Goal: Transaction & Acquisition: Purchase product/service

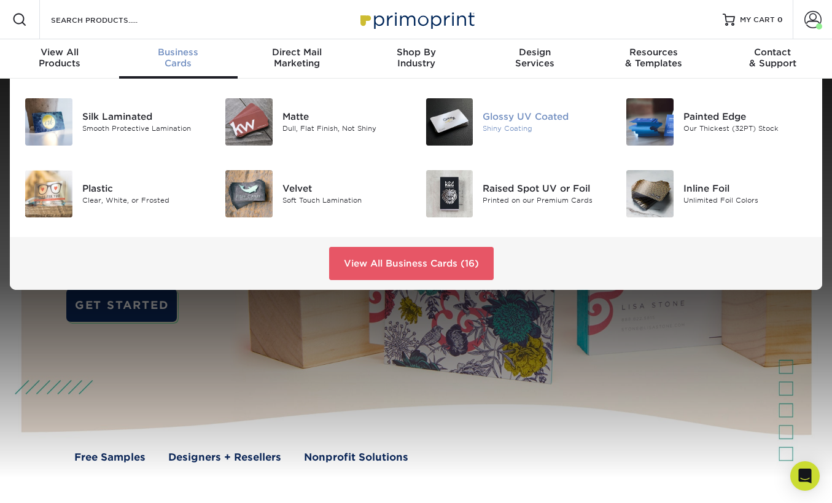
click at [514, 125] on div "Shiny Coating" at bounding box center [545, 128] width 125 height 10
click at [545, 123] on div "Glossy UV Coated" at bounding box center [545, 117] width 125 height 14
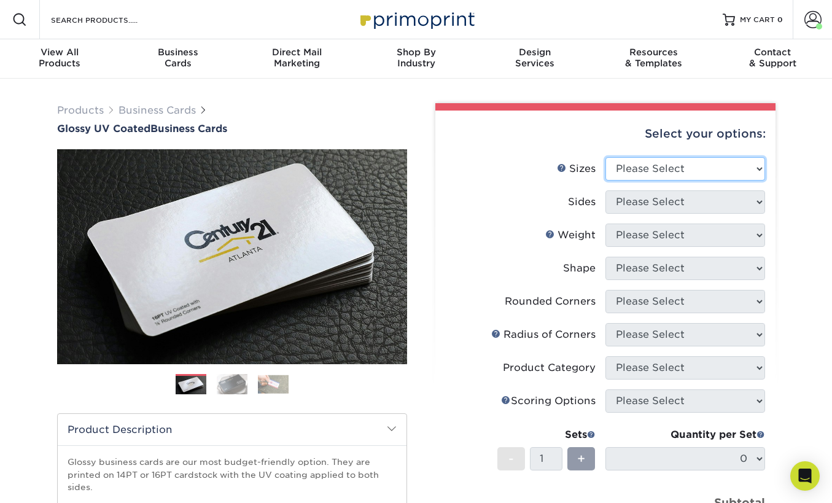
select select "2.00x3.50"
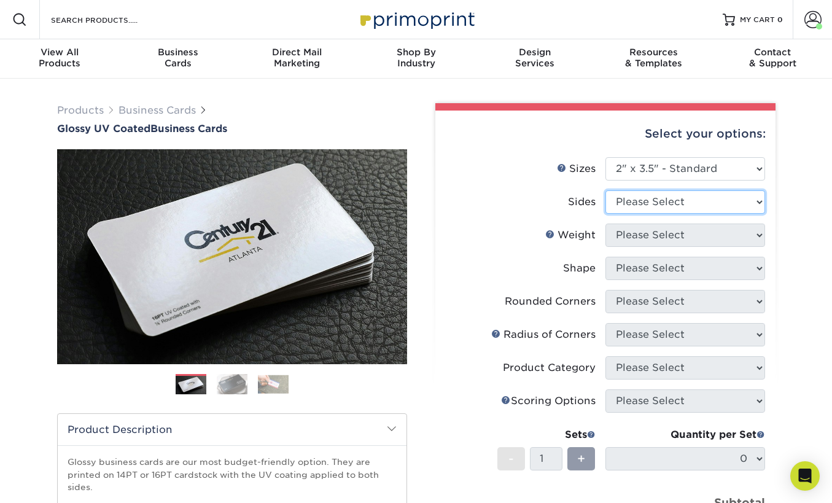
select select "13abbda7-1d64-4f25-8bb2-c179b224825d"
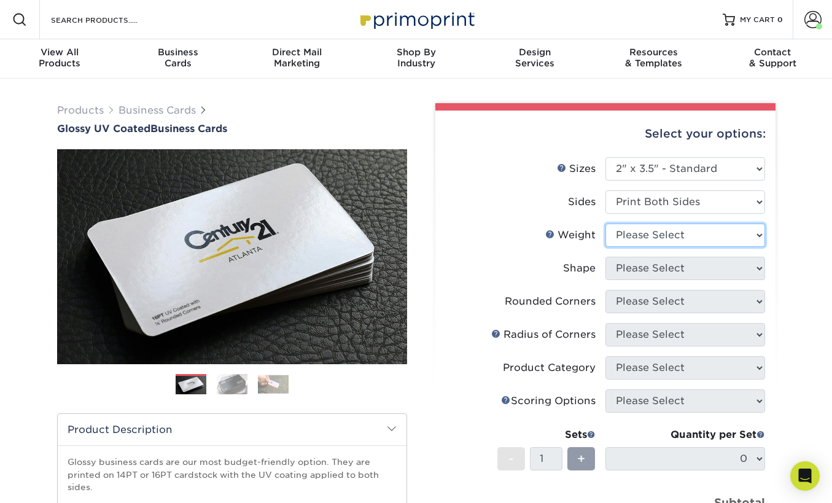
select select "16PT"
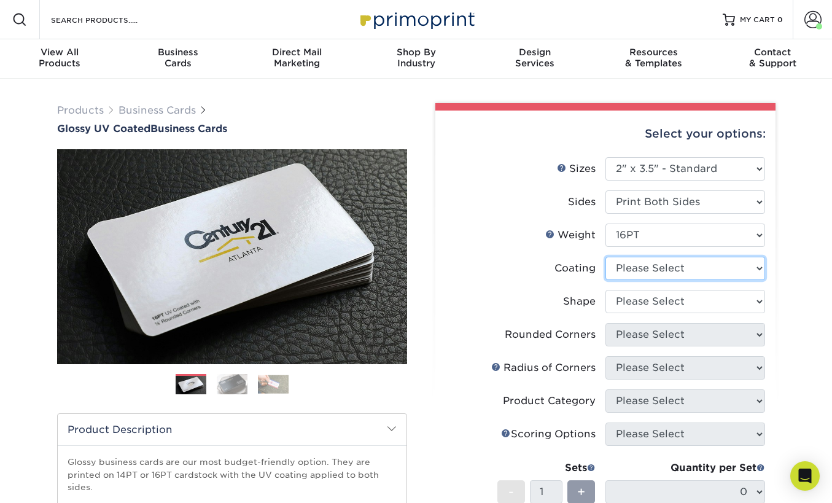
select select "ae367451-b2b8-45df-a344-0f05b6a12993"
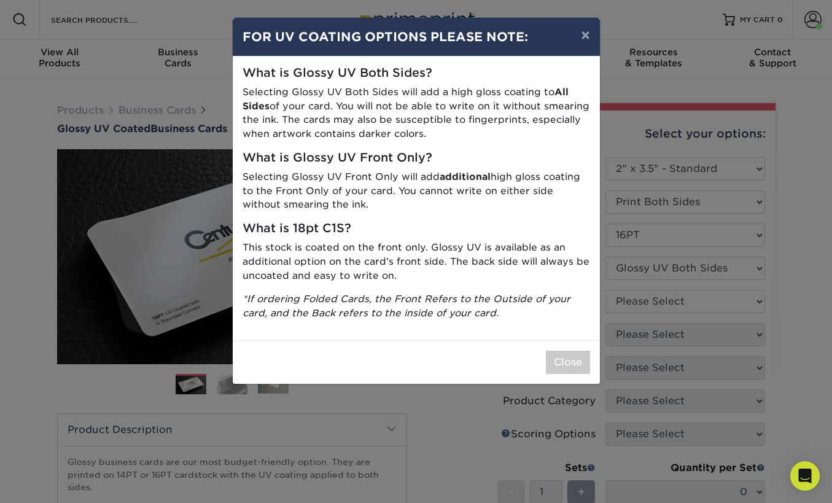
drag, startPoint x: 569, startPoint y: 357, endPoint x: 586, endPoint y: 348, distance: 19.0
click at [569, 357] on button "Close" at bounding box center [568, 362] width 44 height 23
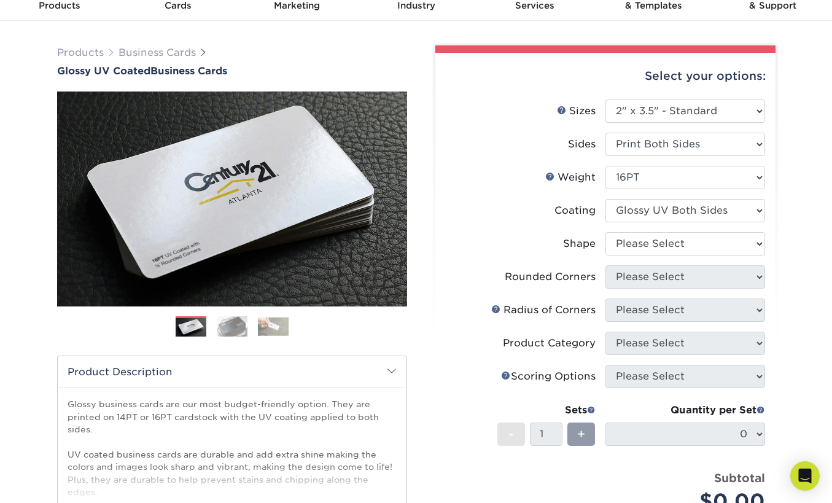
scroll to position [59, 0]
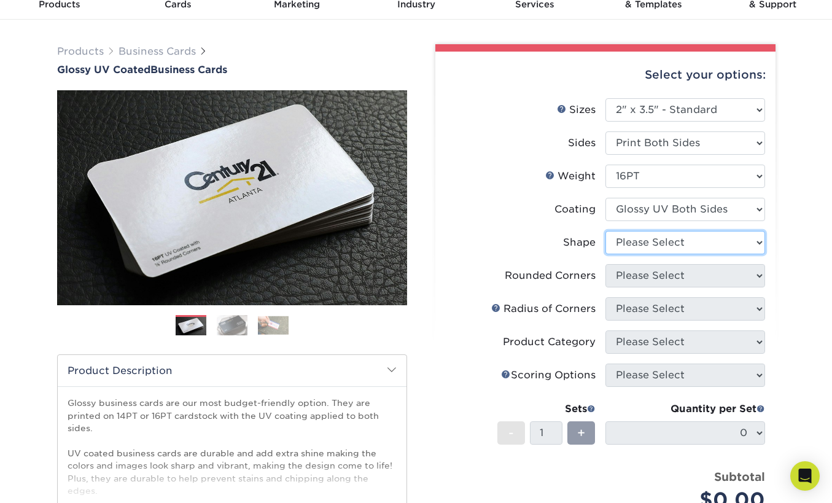
select select "standard"
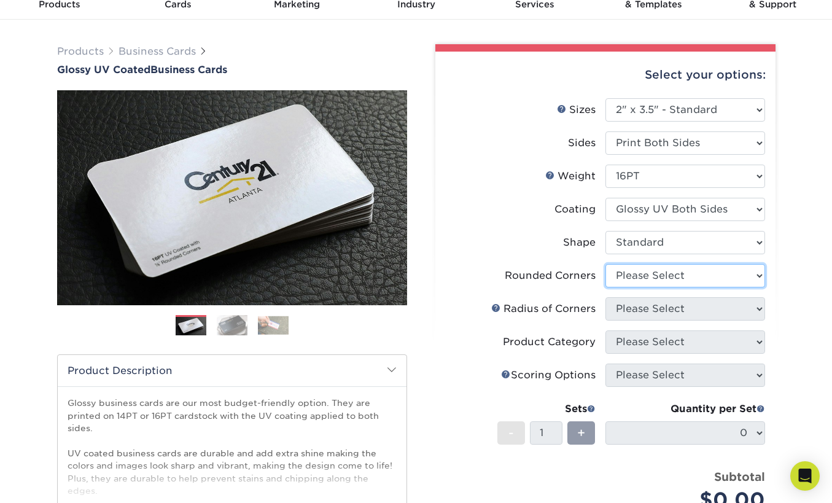
select select "0"
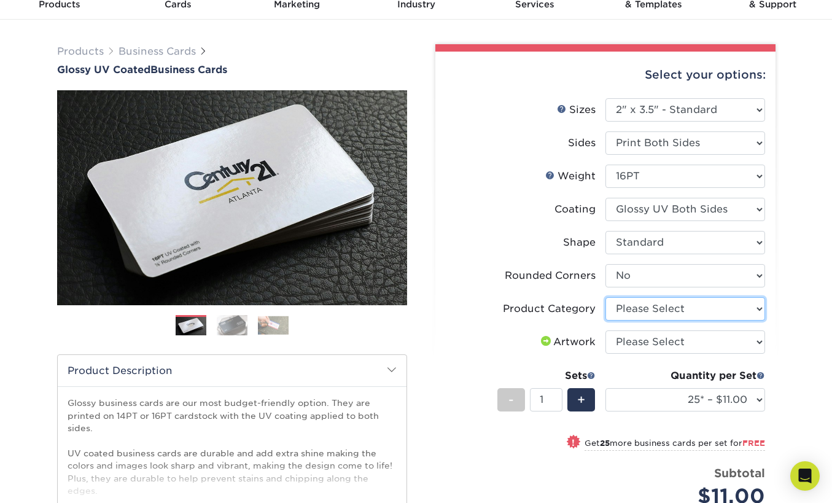
select select "3b5148f1-0588-4f88-a218-97bcfdce65c1"
select select "upload"
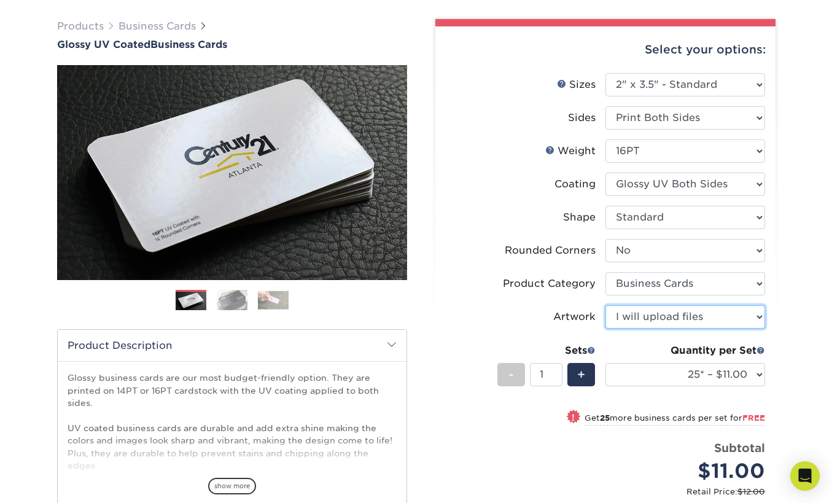
scroll to position [91, 0]
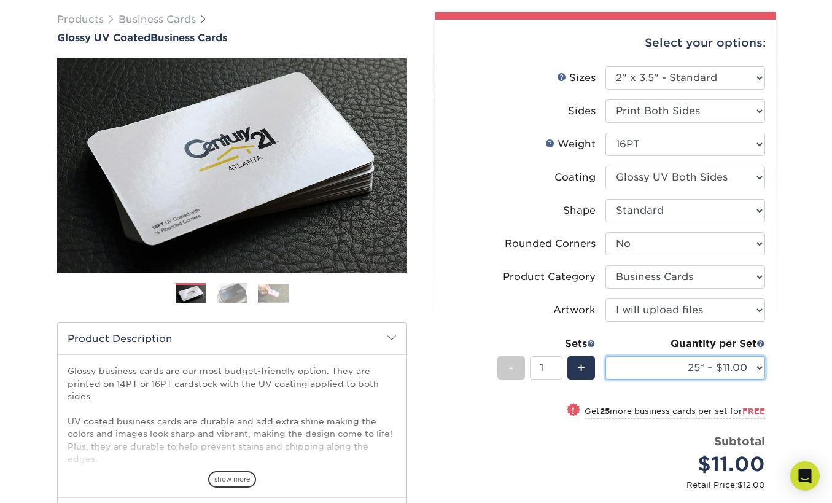
select select "500 – $39.00"
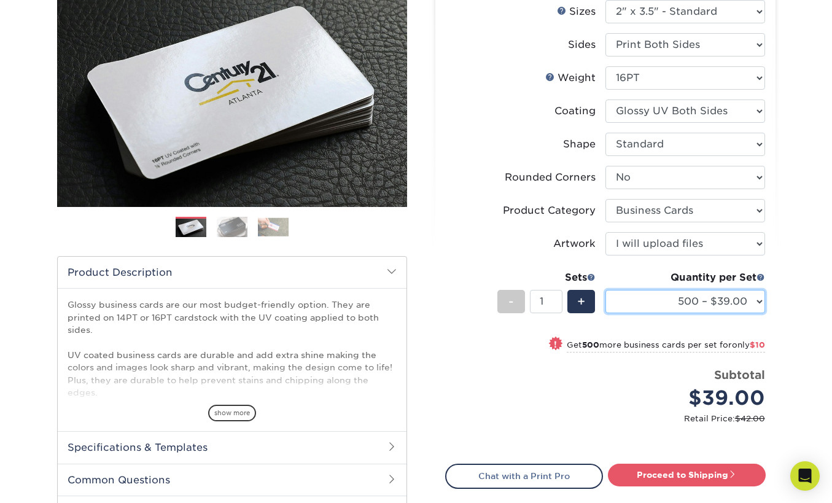
scroll to position [161, 0]
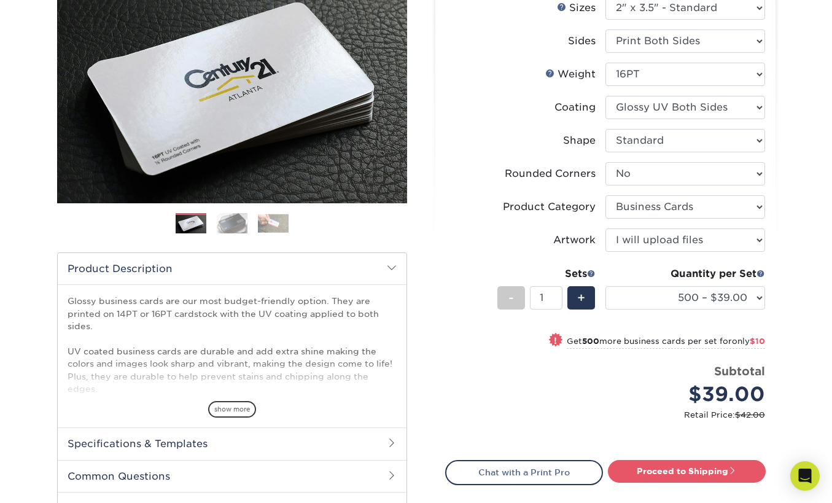
type input "2"
click at [556, 295] on input "2" at bounding box center [546, 297] width 33 height 23
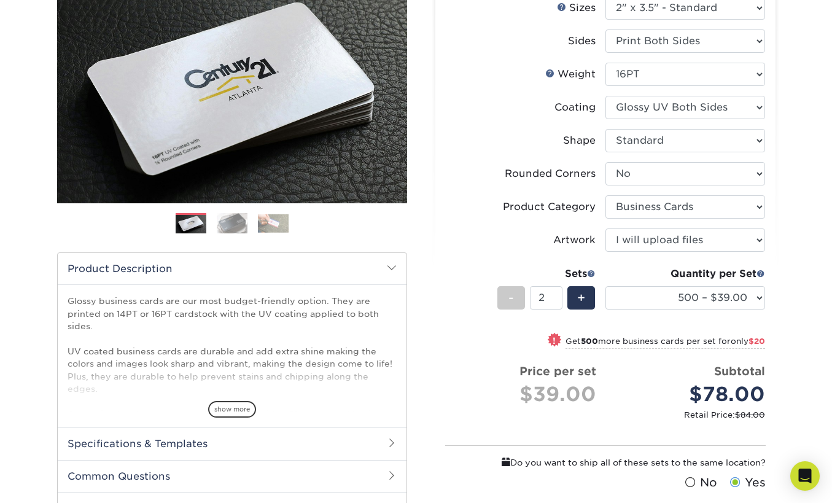
click at [660, 376] on div "Subtotal $78.00" at bounding box center [690, 386] width 150 height 47
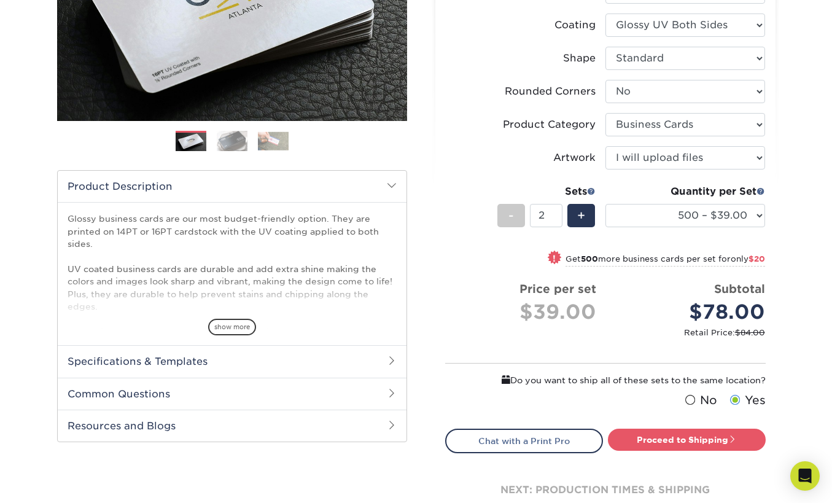
scroll to position [289, 0]
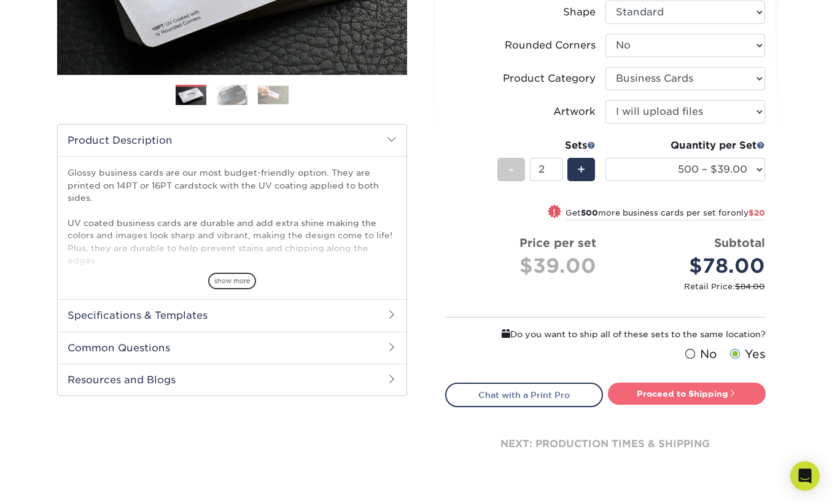
click at [666, 394] on link "Proceed to Shipping" at bounding box center [687, 394] width 158 height 22
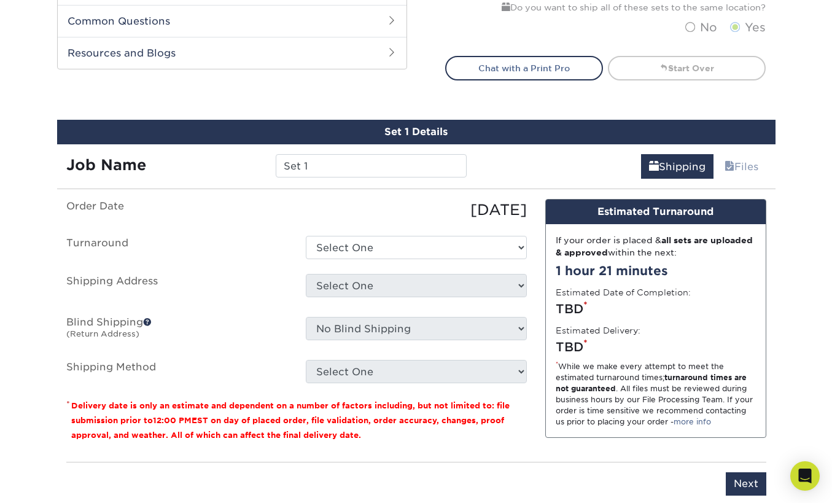
scroll to position [703, 0]
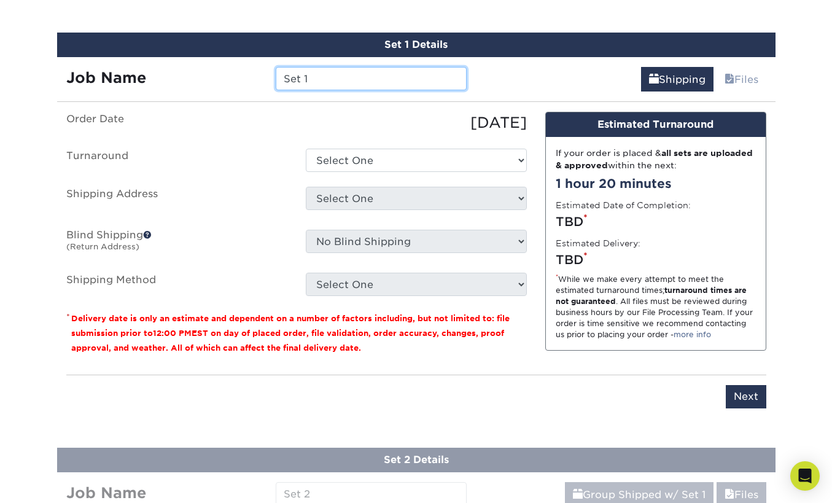
click at [332, 77] on input "Set 1" at bounding box center [371, 78] width 191 height 23
click at [331, 77] on input "Set 1" at bounding box center [371, 78] width 191 height 23
click at [332, 77] on input "Set 1" at bounding box center [371, 78] width 191 height 23
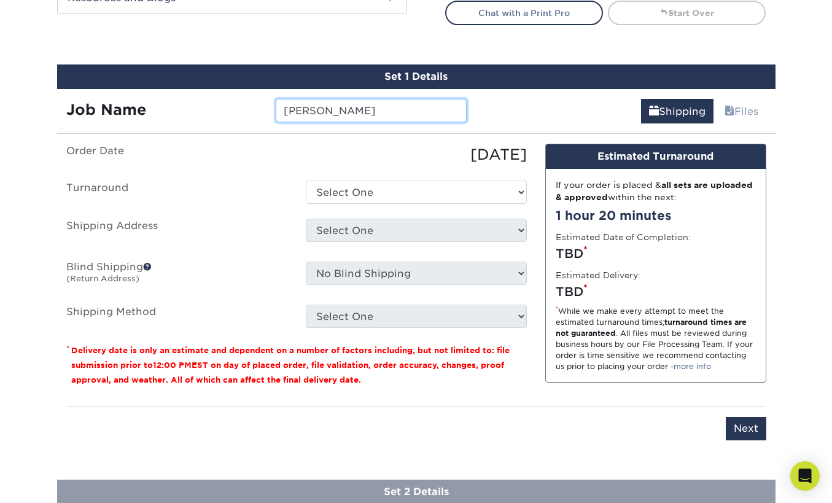
scroll to position [658, 0]
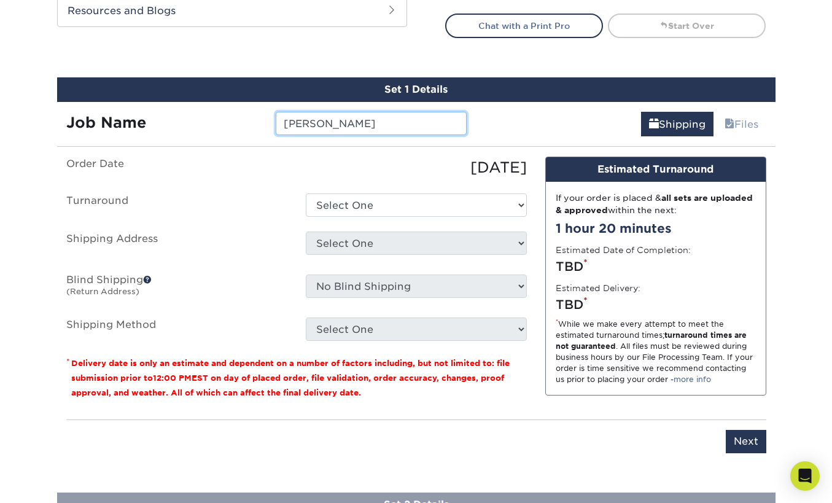
drag, startPoint x: 307, startPoint y: 126, endPoint x: 260, endPoint y: 124, distance: 47.3
click at [260, 124] on div "Job Name jan buszak" at bounding box center [266, 123] width 419 height 23
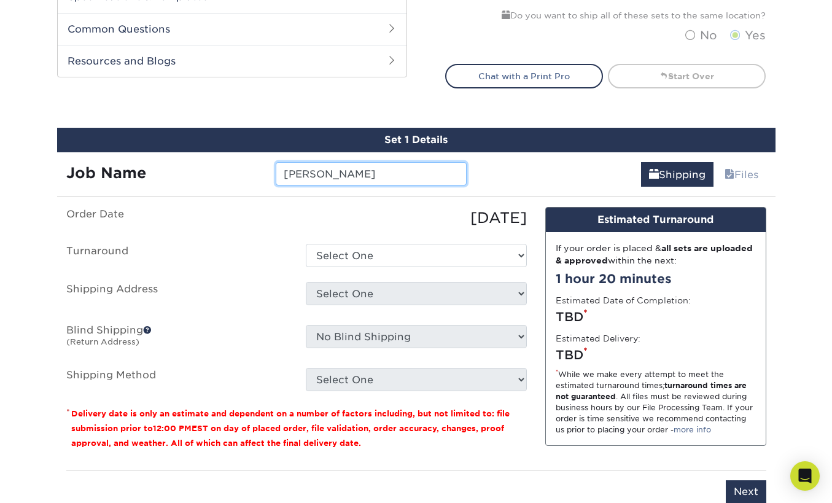
scroll to position [606, 0]
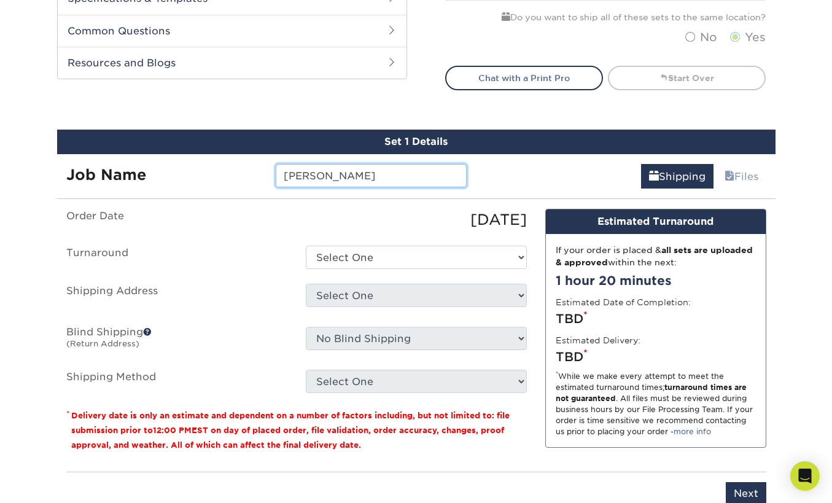
type input "Jan Budzak"
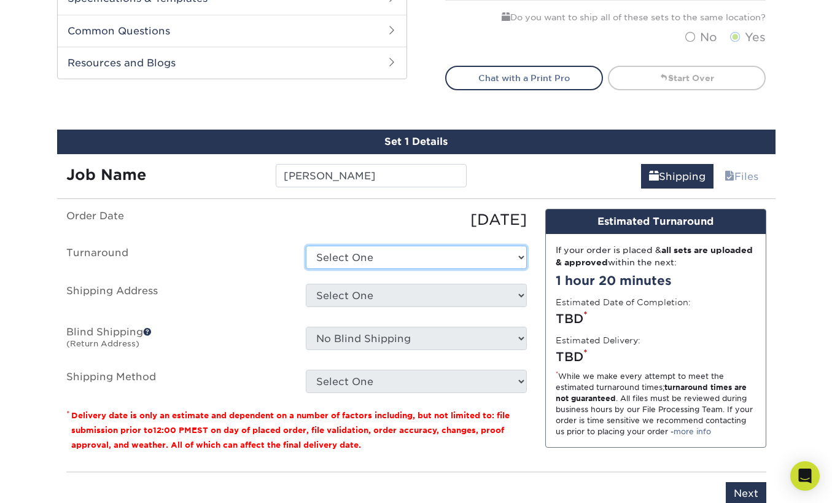
select select "e77b2ee9-3a16-4890-b832-9429c75fce29"
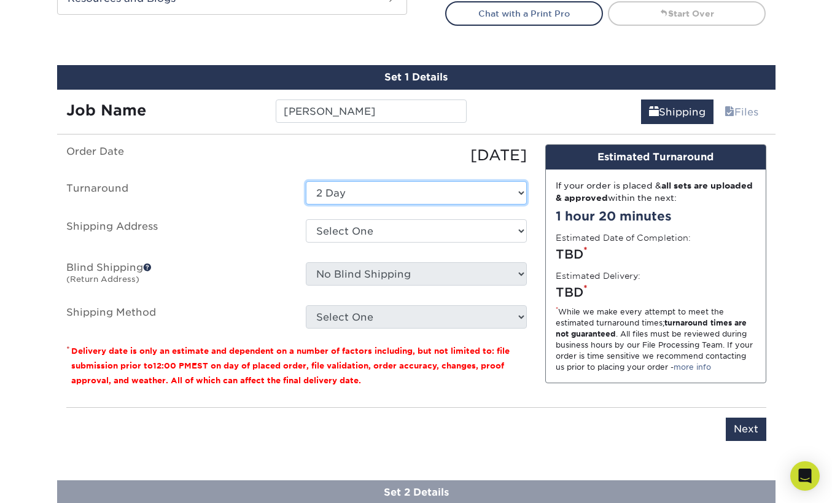
scroll to position [672, 0]
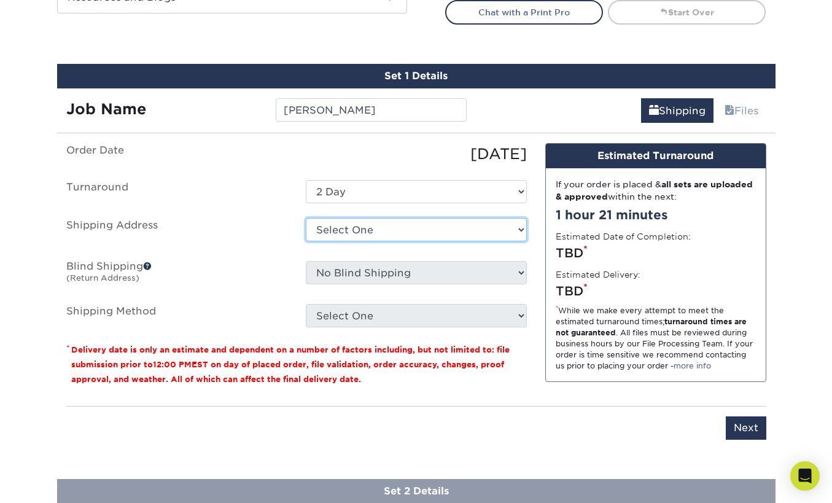
select select "283845"
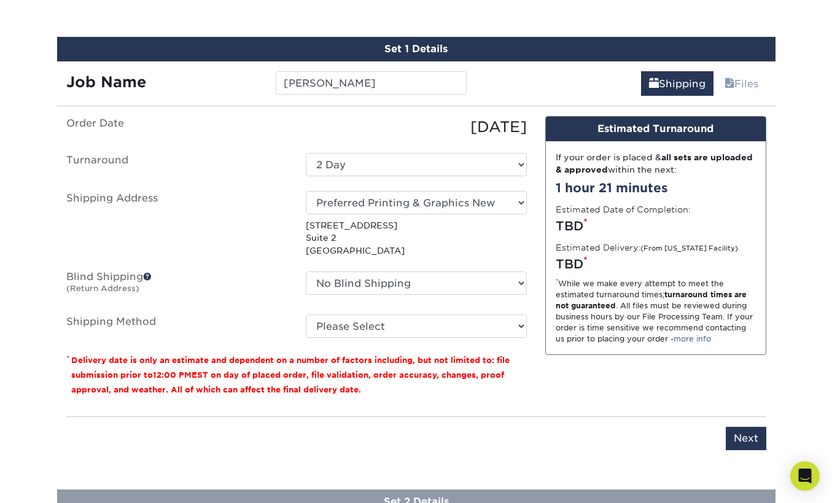
scroll to position [698, 0]
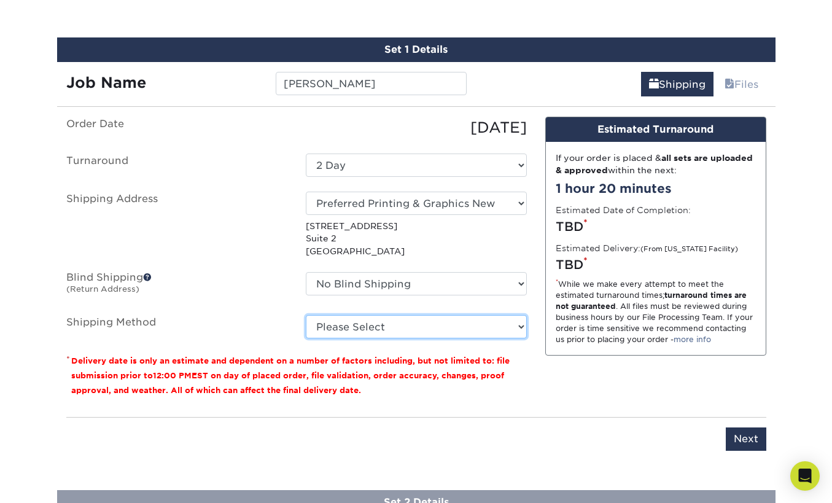
select select "03"
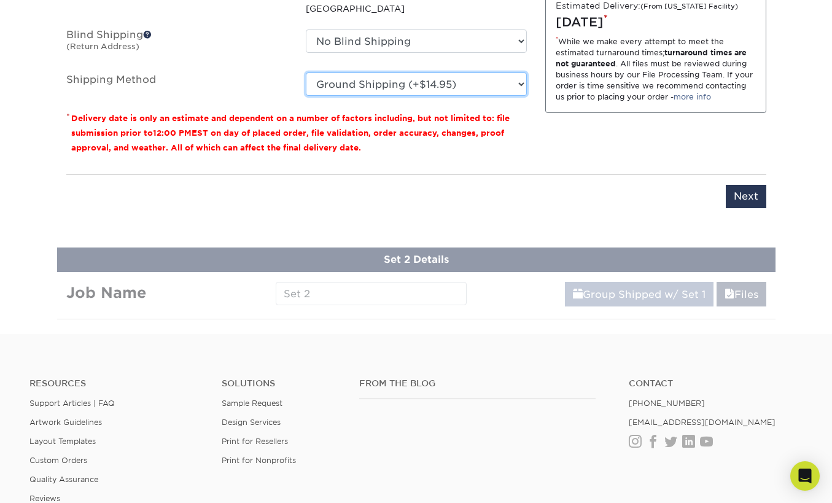
scroll to position [944, 0]
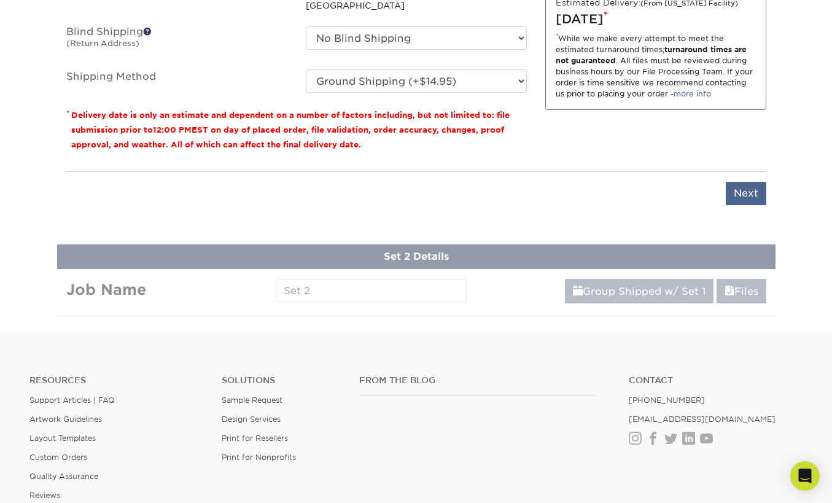
click at [744, 192] on input "Next" at bounding box center [746, 193] width 41 height 23
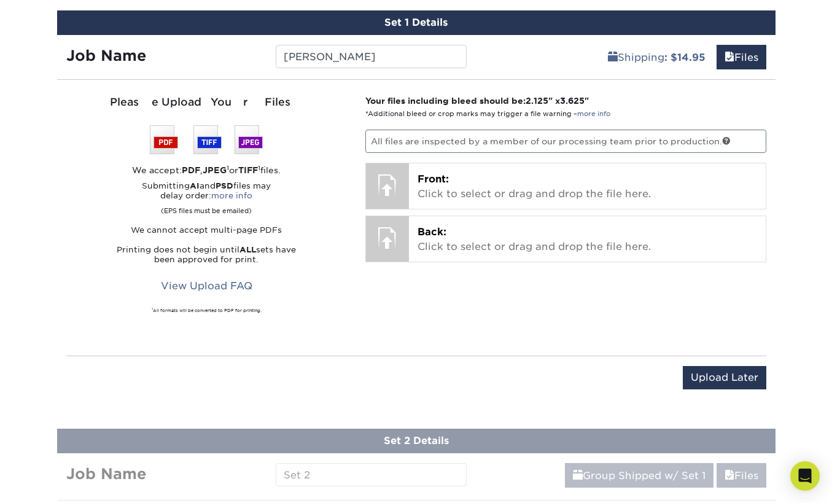
scroll to position [728, 0]
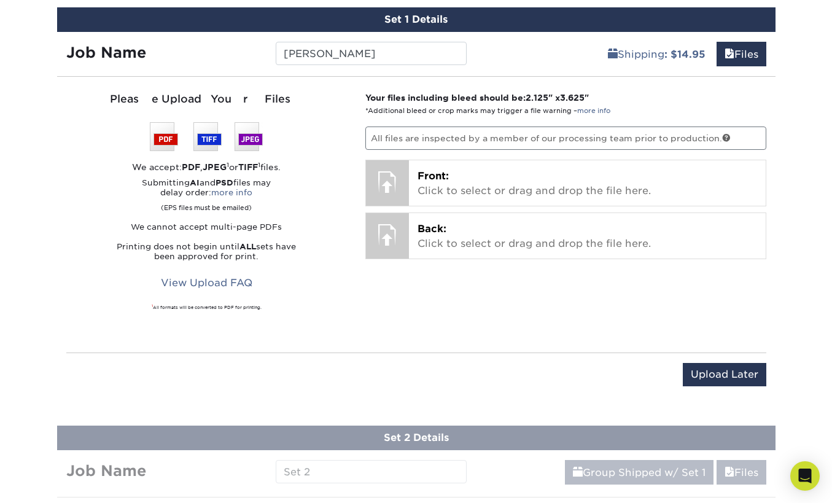
click at [720, 370] on input "Upload Later" at bounding box center [725, 374] width 84 height 23
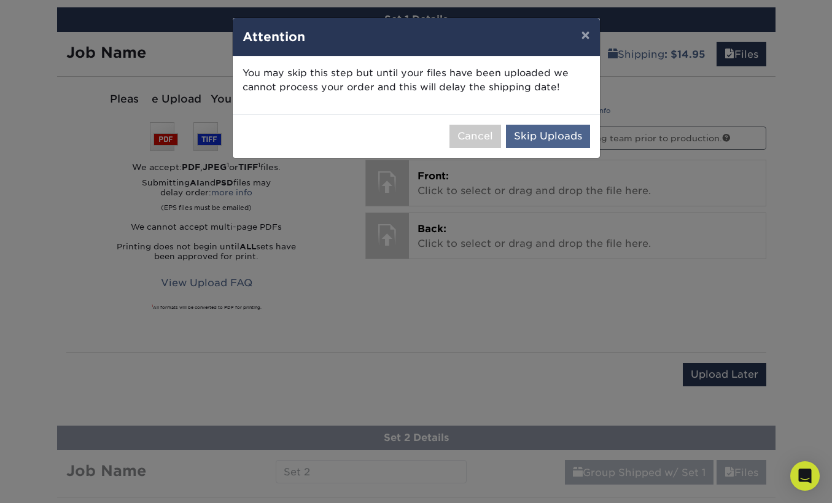
click at [550, 133] on button "Skip Uploads" at bounding box center [548, 136] width 84 height 23
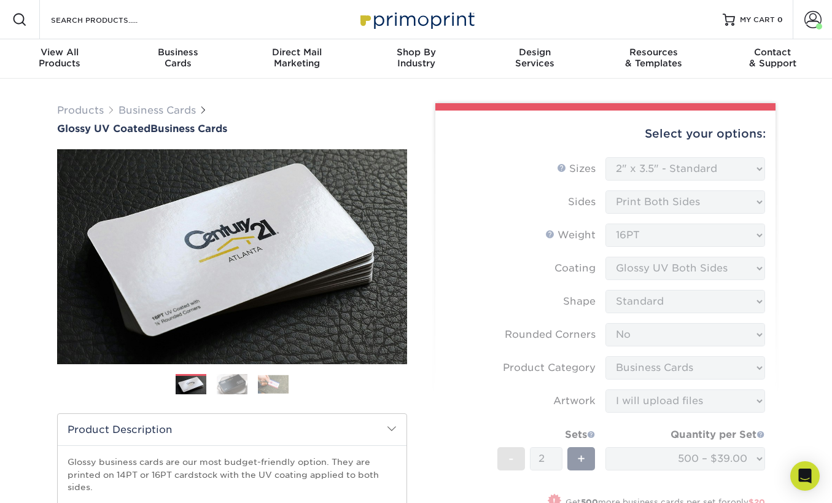
scroll to position [0, 0]
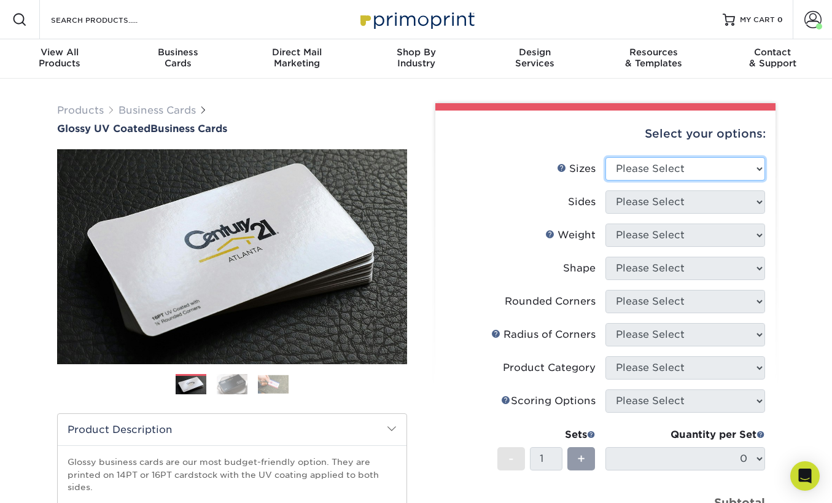
select select "2.00x3.50"
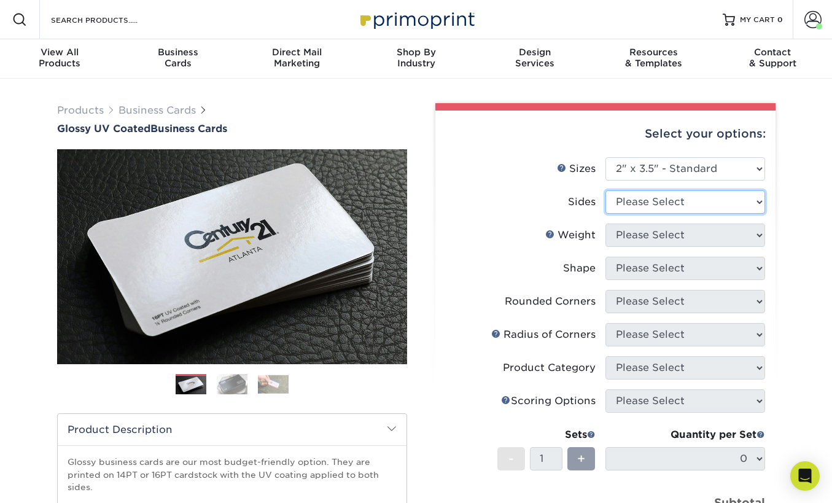
select select "13abbda7-1d64-4f25-8bb2-c179b224825d"
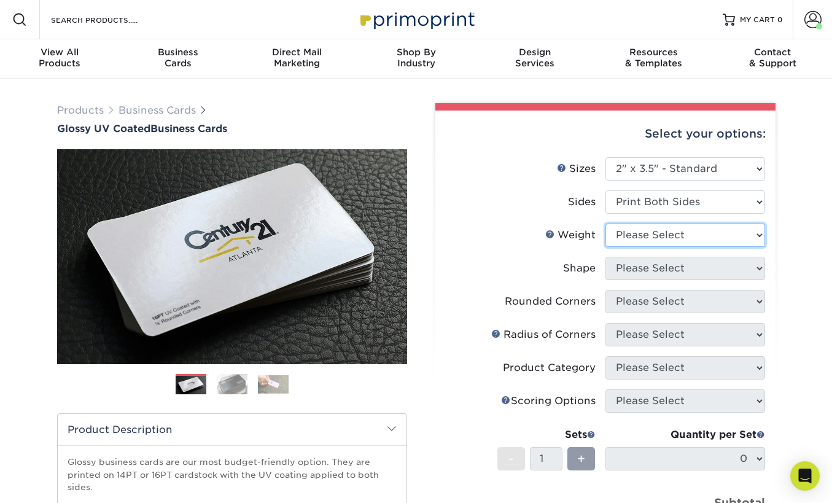
select select "16PT"
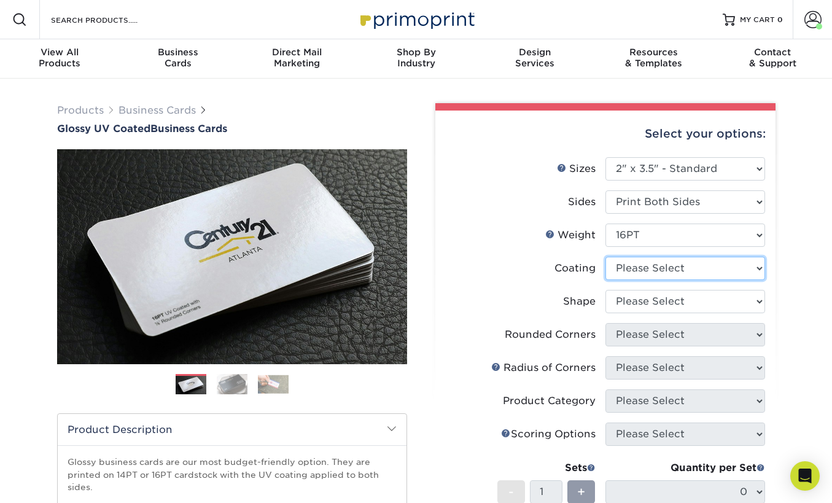
select select "ae367451-b2b8-45df-a344-0f05b6a12993"
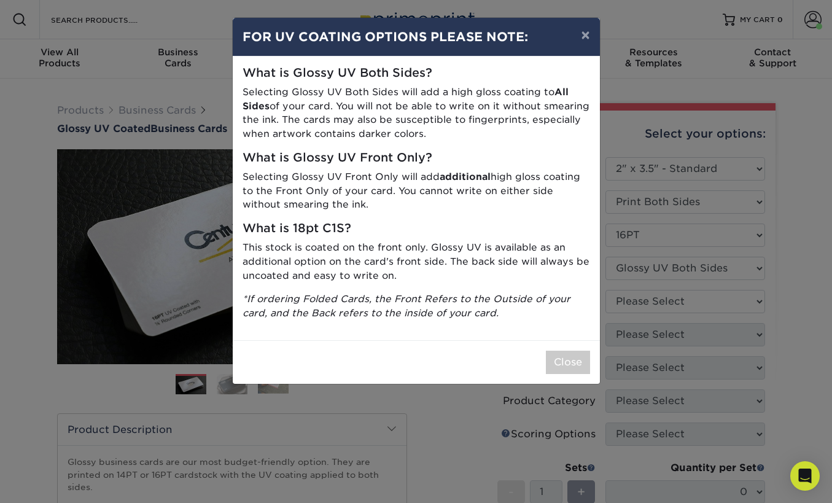
click at [567, 354] on button "Close" at bounding box center [568, 362] width 44 height 23
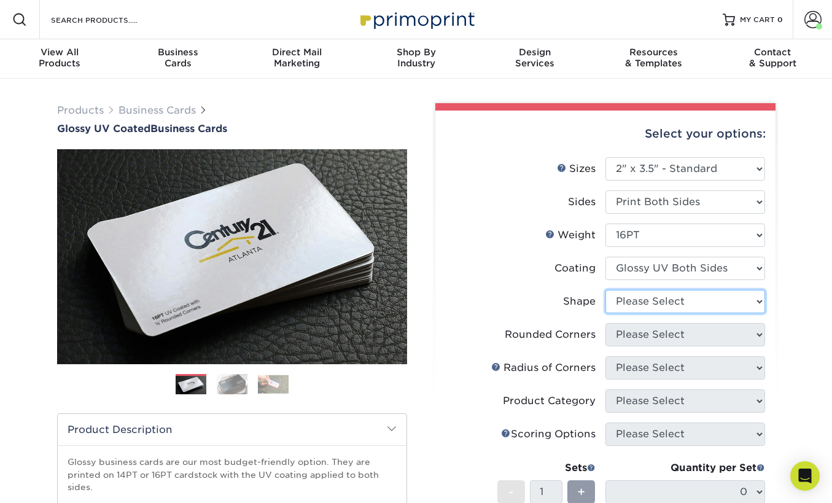
select select "standard"
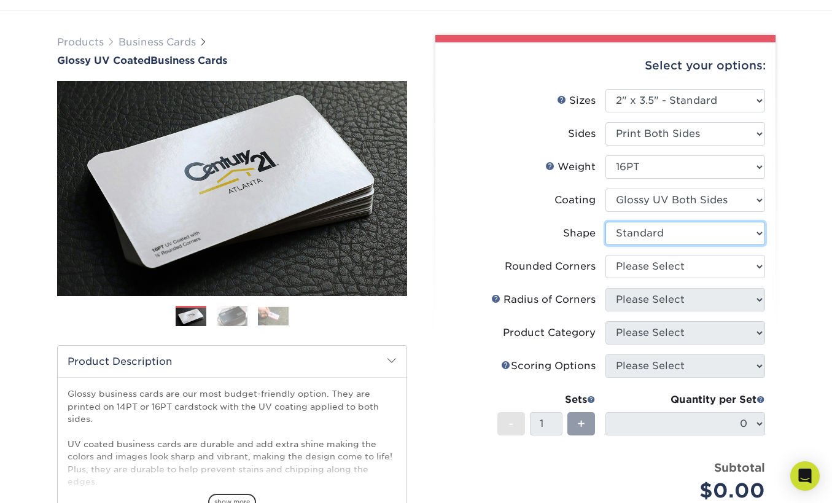
scroll to position [67, 0]
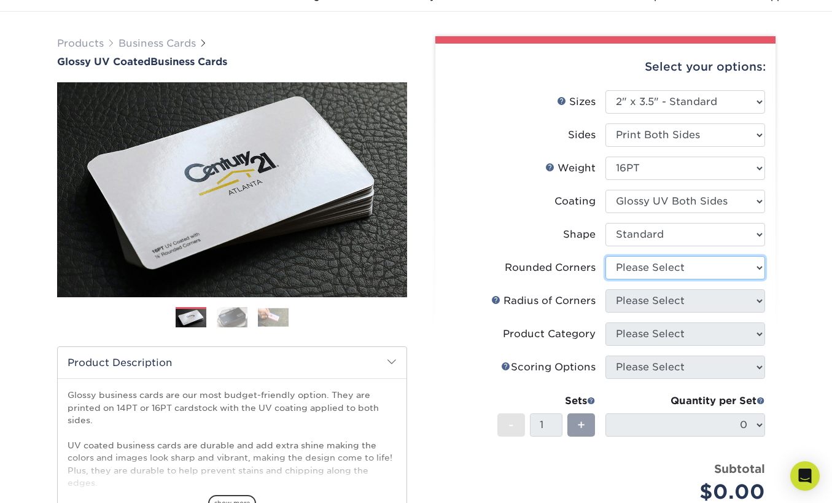
select select "0"
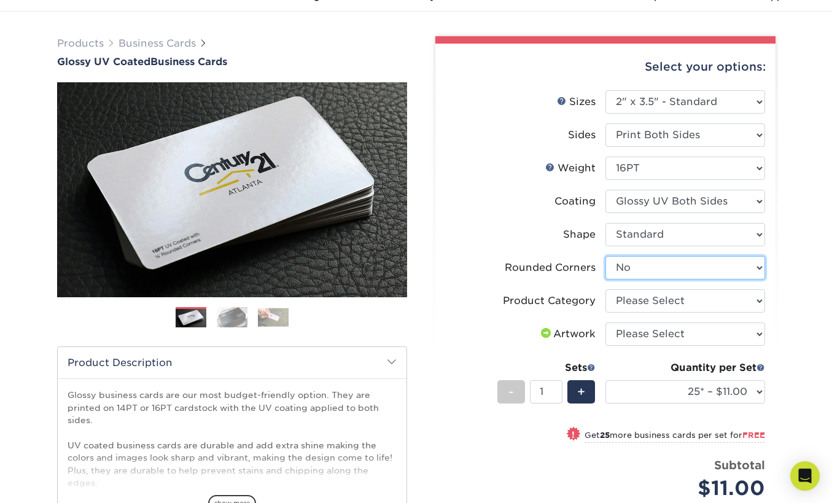
scroll to position [66, 0]
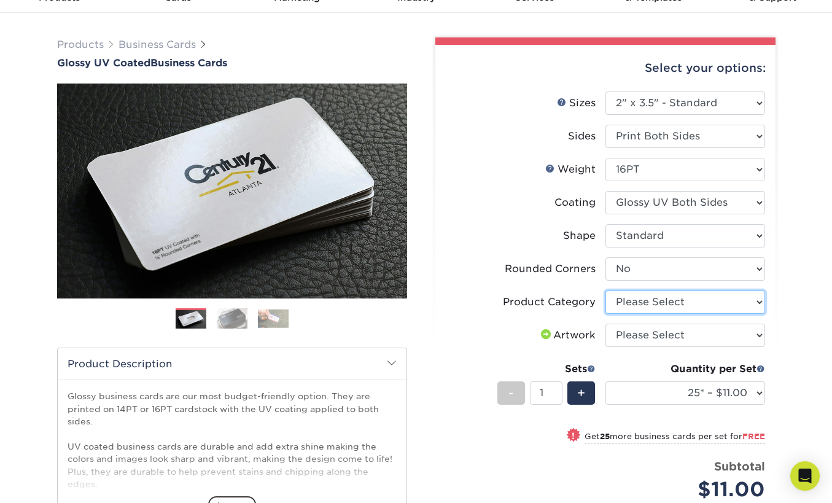
select select "3b5148f1-0588-4f88-a218-97bcfdce65c1"
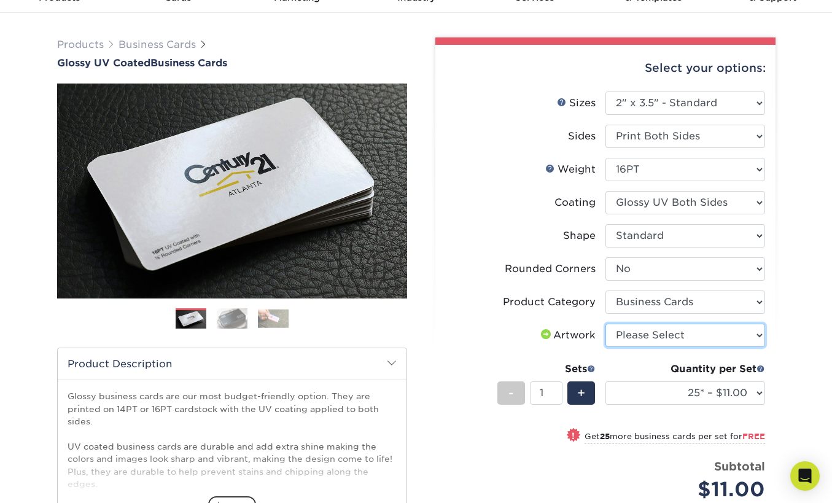
select select "upload"
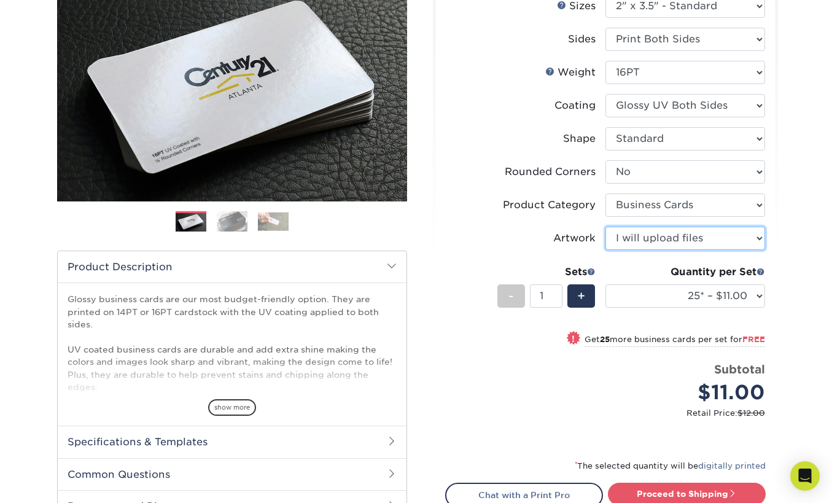
scroll to position [174, 0]
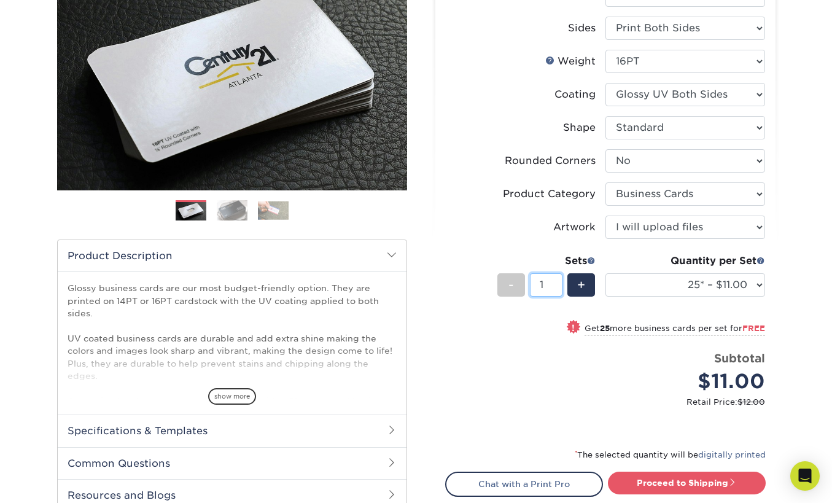
type input "2"
click at [556, 281] on input "2" at bounding box center [546, 284] width 33 height 23
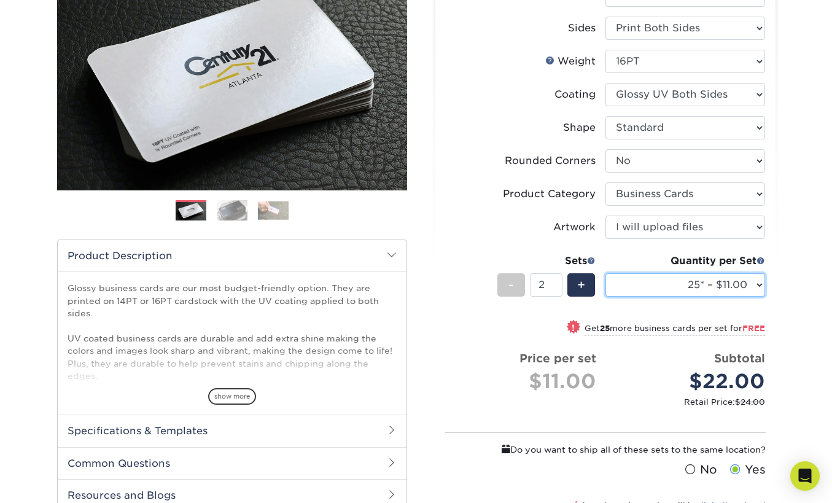
select select "500 – $39.00"
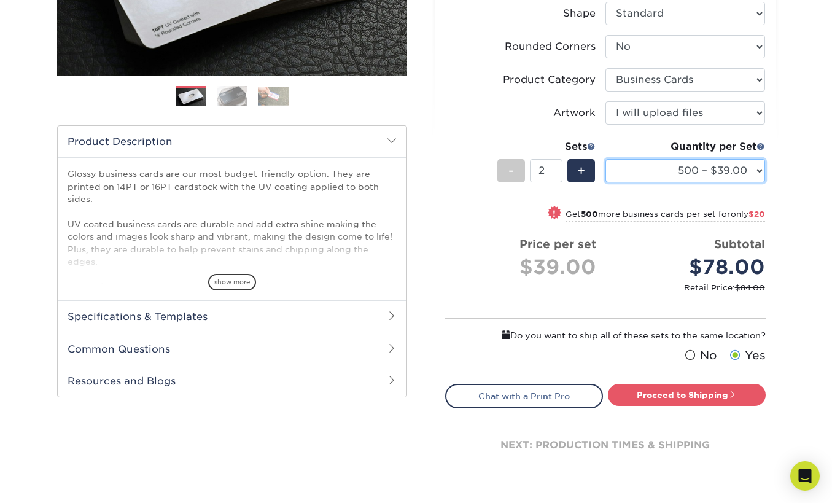
scroll to position [297, 0]
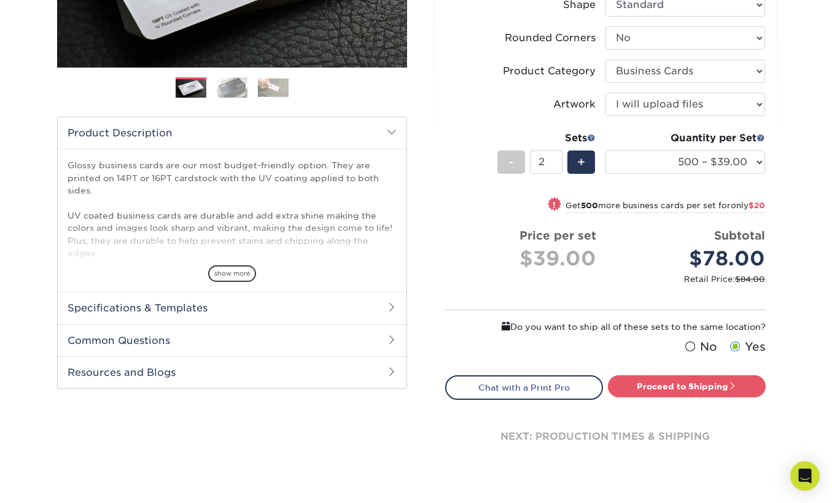
type input "3"
click at [557, 158] on input "3" at bounding box center [546, 161] width 33 height 23
click at [686, 386] on link "Proceed to Shipping" at bounding box center [687, 386] width 158 height 22
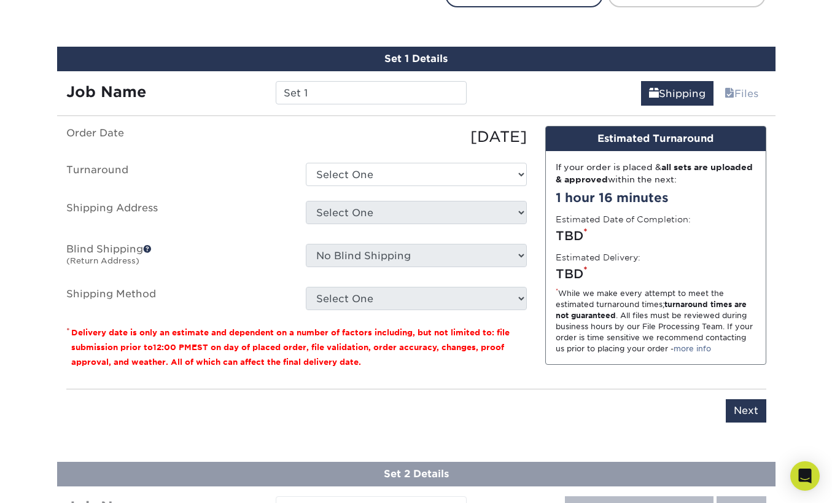
scroll to position [703, 0]
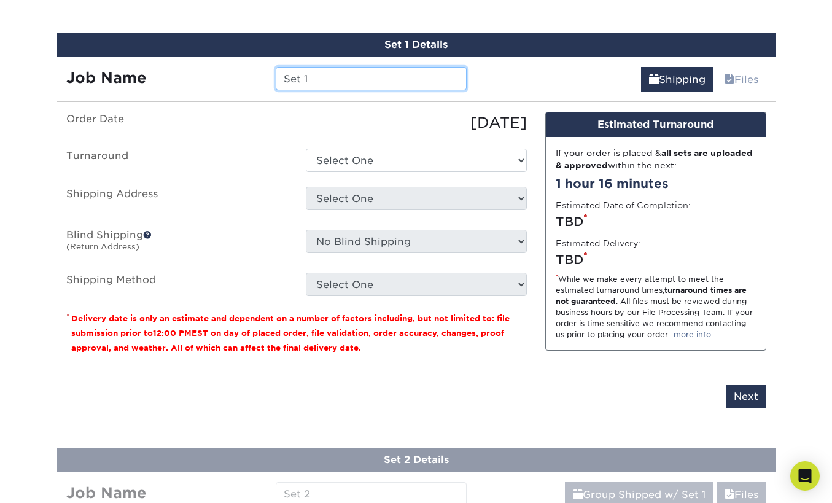
drag, startPoint x: 327, startPoint y: 76, endPoint x: 257, endPoint y: 72, distance: 70.1
click at [257, 72] on div "Job Name Set 1" at bounding box center [266, 78] width 419 height 23
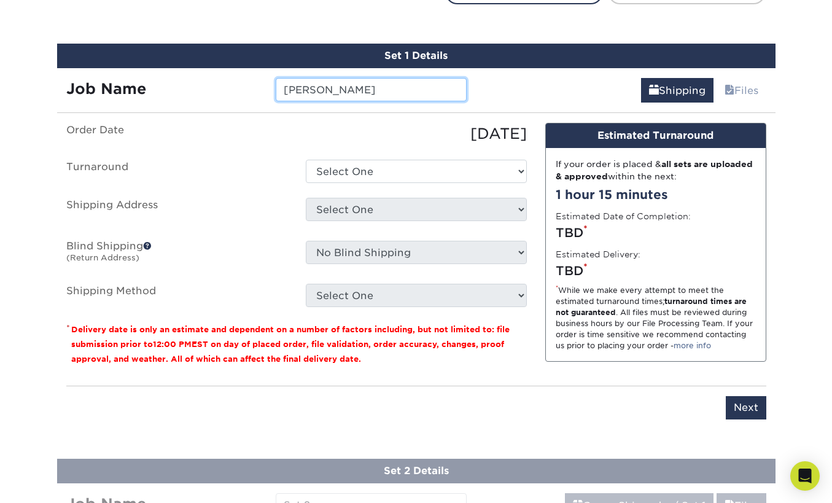
scroll to position [692, 0]
type input "JAN BUDZAK"
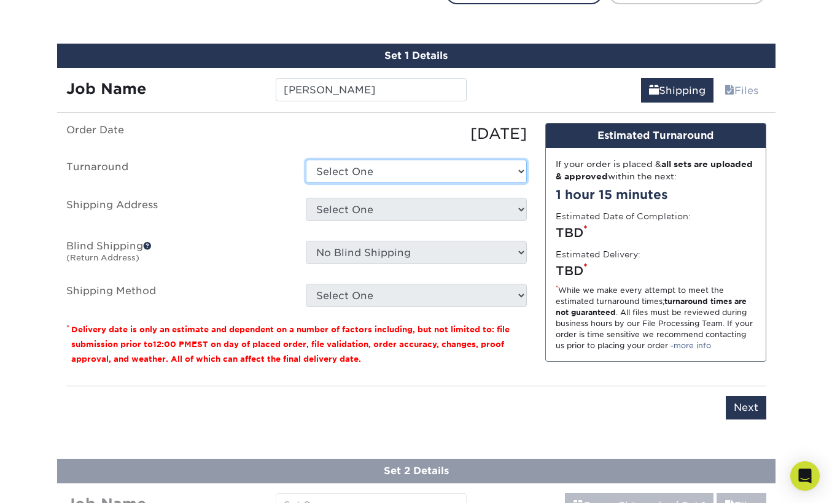
select select "e77b2ee9-3a16-4890-b832-9429c75fce29"
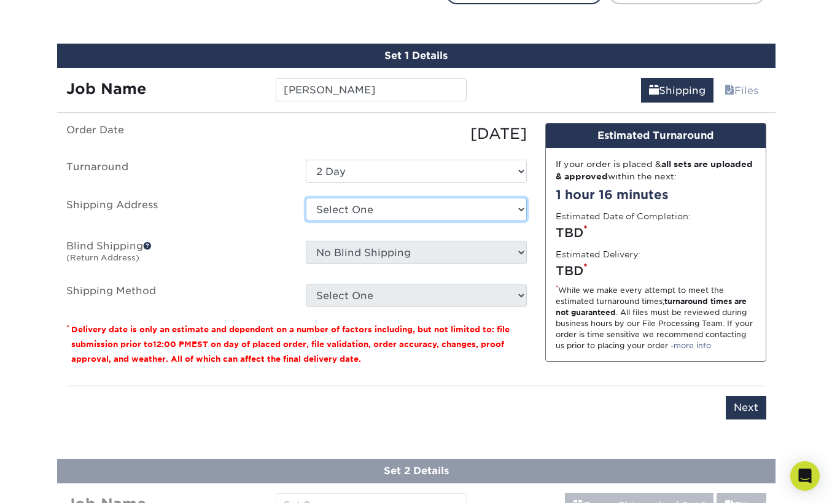
select select "283845"
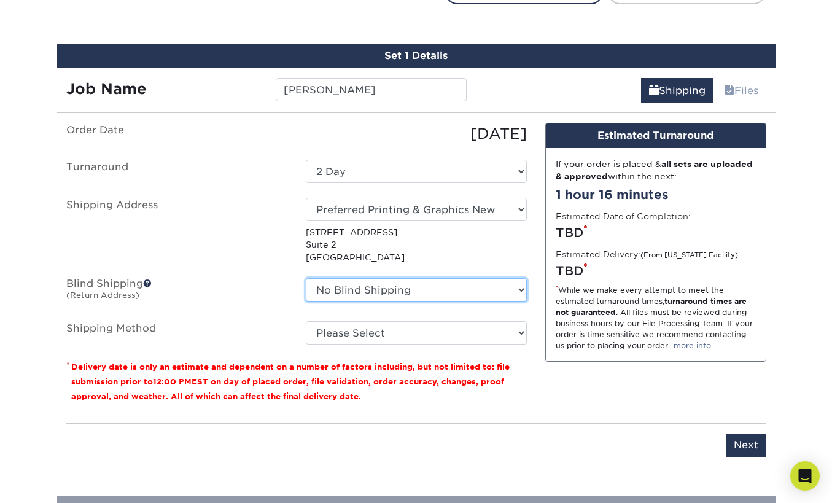
scroll to position [695, 0]
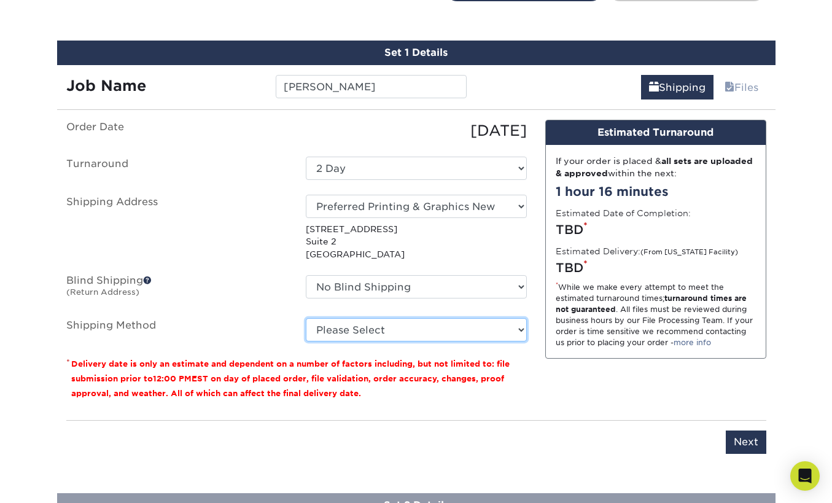
select select "03"
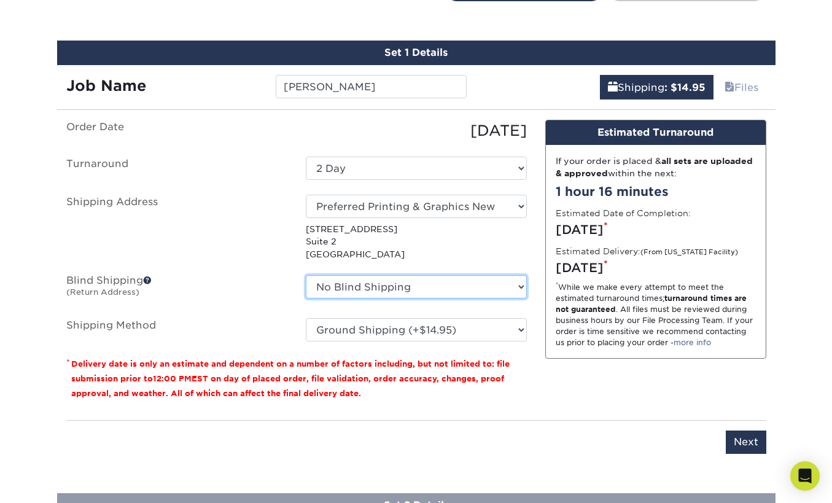
select select "283845"
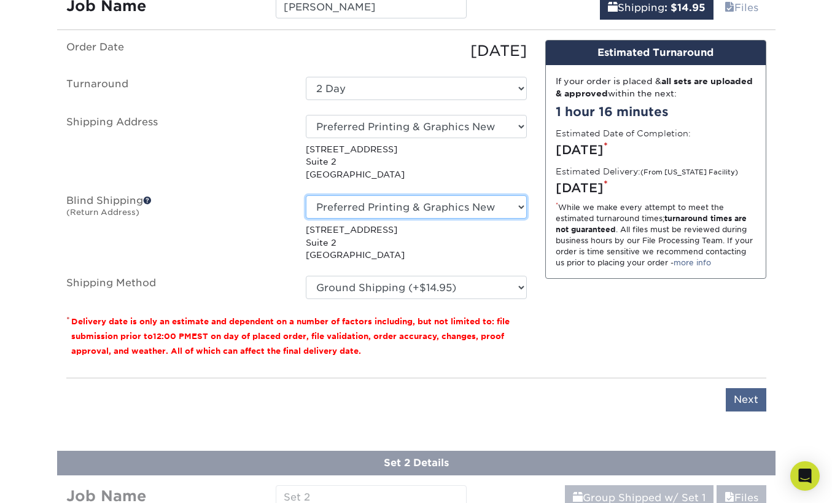
scroll to position [775, 0]
click at [747, 395] on input "Next" at bounding box center [746, 399] width 41 height 23
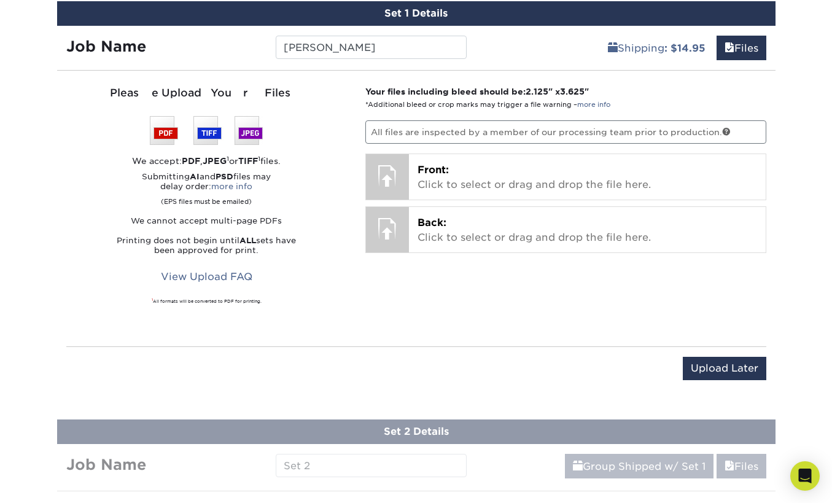
scroll to position [734, 0]
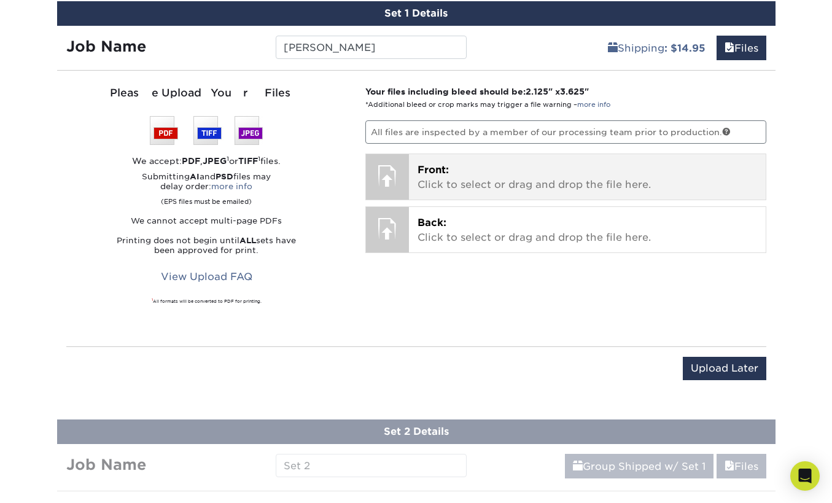
click at [449, 170] on span "Front:" at bounding box center [433, 170] width 31 height 12
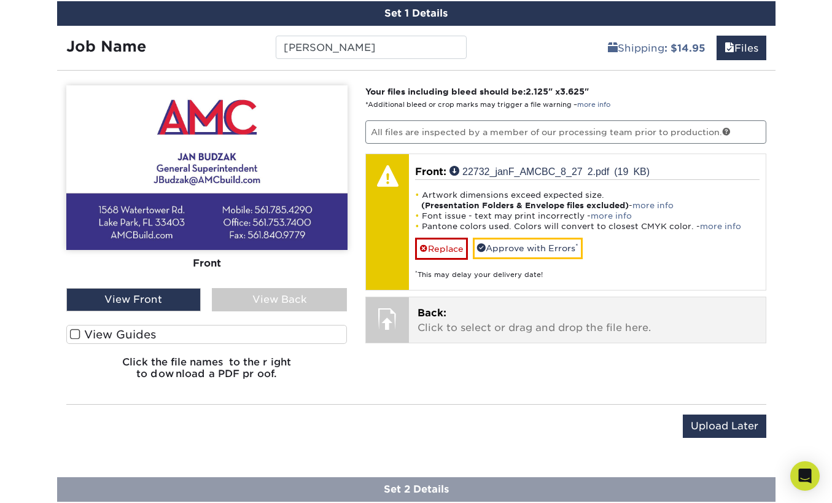
click at [480, 317] on p "Back: Click to select or drag and drop the file here." at bounding box center [588, 320] width 340 height 29
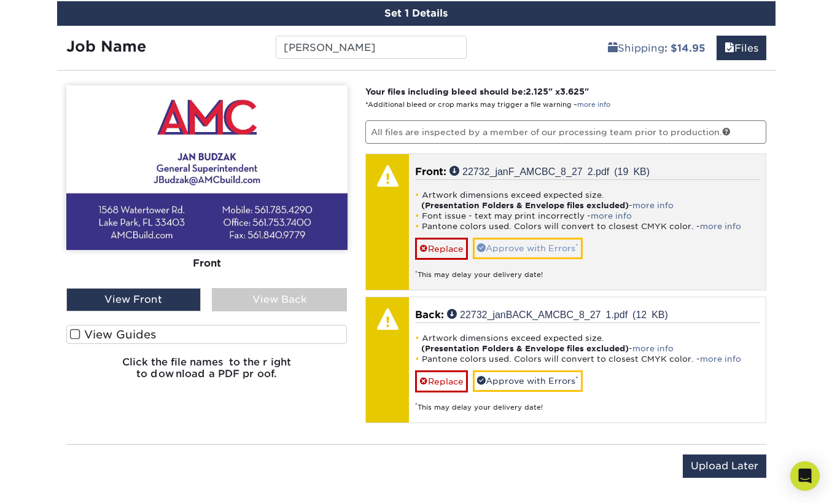
click at [531, 247] on link "Approve with Errors *" at bounding box center [528, 248] width 110 height 21
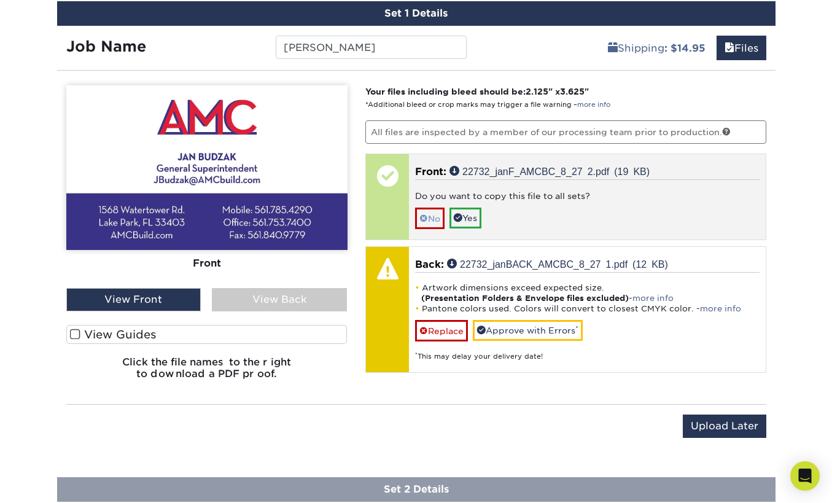
click at [431, 217] on link "No" at bounding box center [429, 218] width 29 height 21
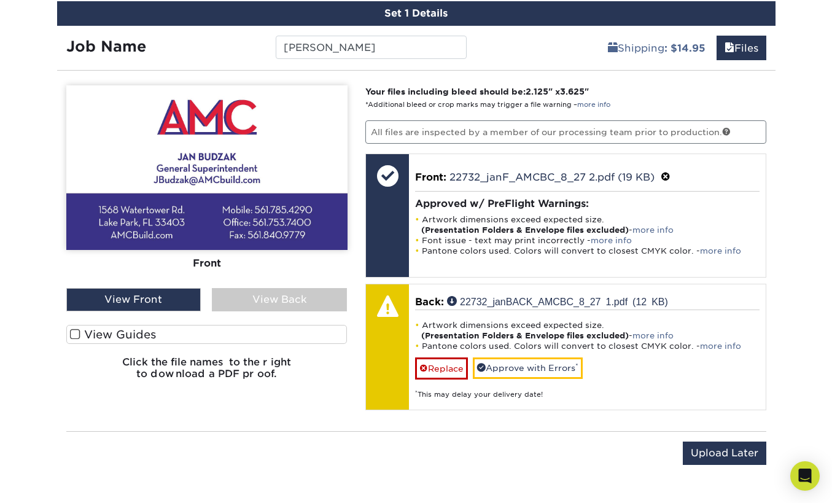
click at [267, 298] on div "View Back" at bounding box center [279, 299] width 135 height 23
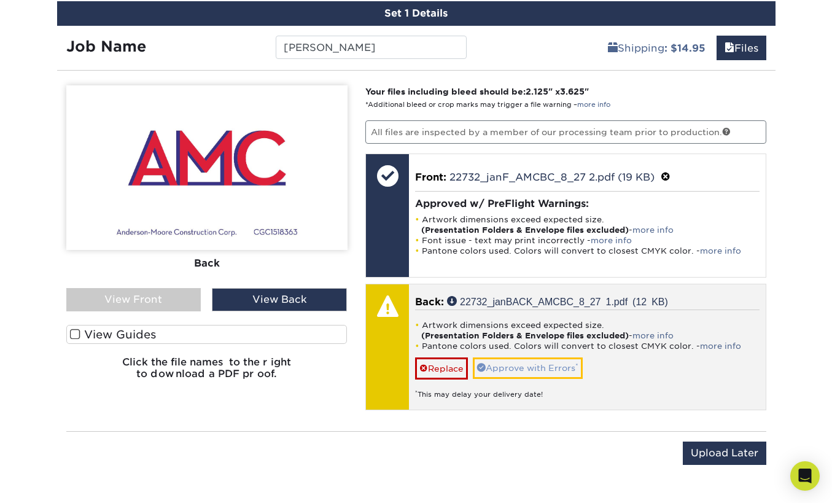
click at [516, 366] on link "Approve with Errors *" at bounding box center [528, 367] width 110 height 21
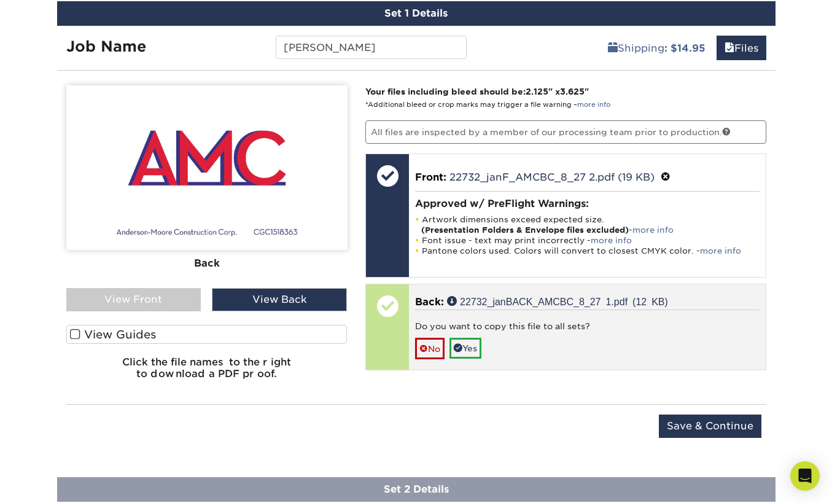
click at [423, 344] on span at bounding box center [423, 349] width 9 height 10
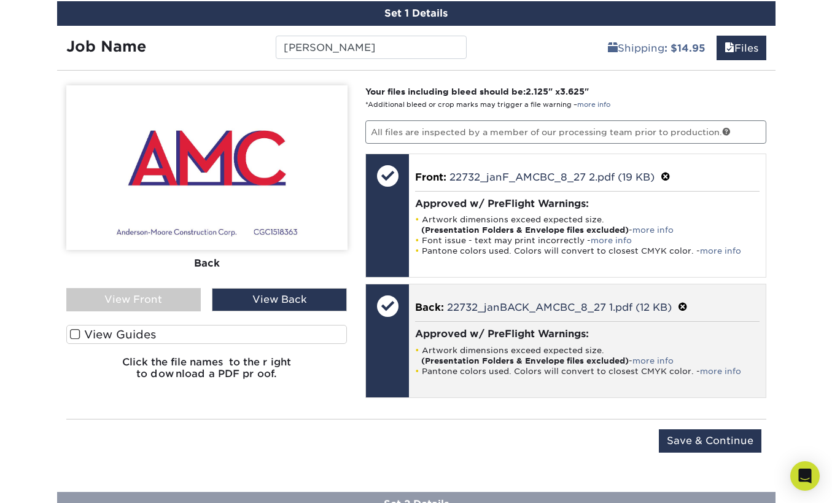
scroll to position [779, 0]
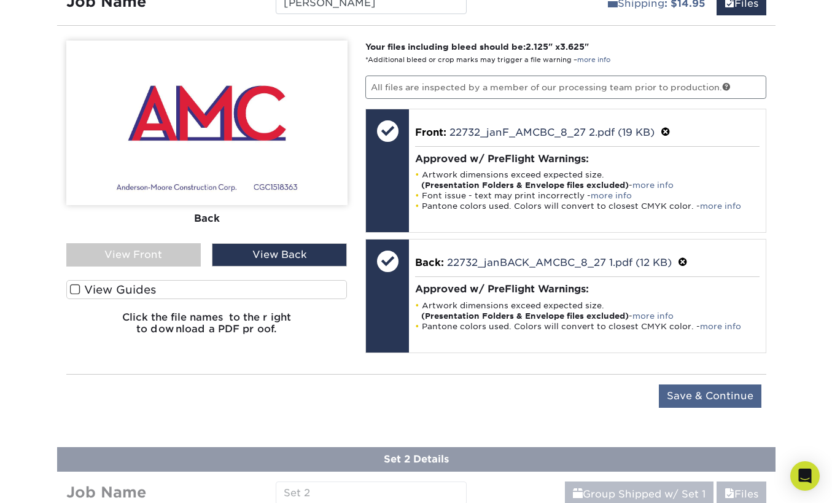
click at [711, 392] on input "Save & Continue" at bounding box center [710, 395] width 103 height 23
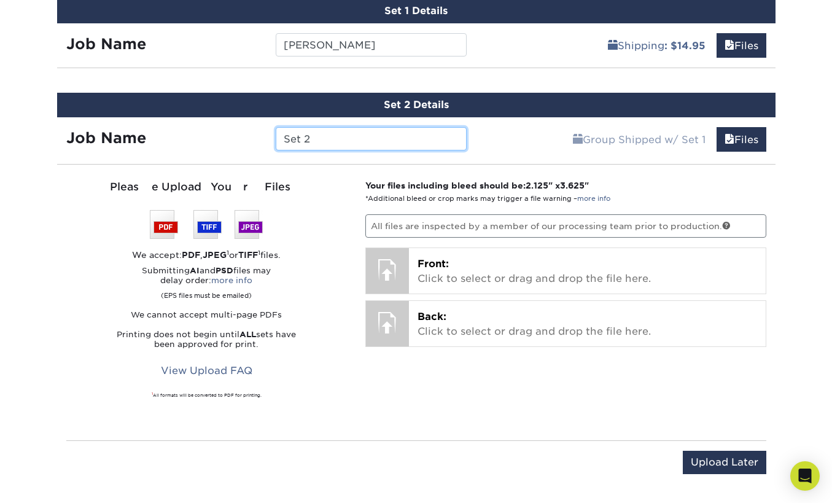
scroll to position [706, 0]
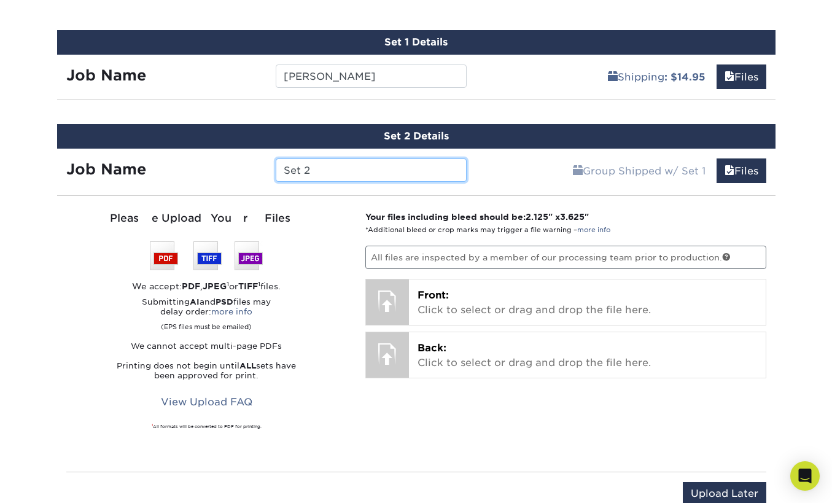
drag, startPoint x: 319, startPoint y: 164, endPoint x: 252, endPoint y: 163, distance: 67.5
click at [252, 163] on div "Job Name Set 2" at bounding box center [266, 169] width 419 height 23
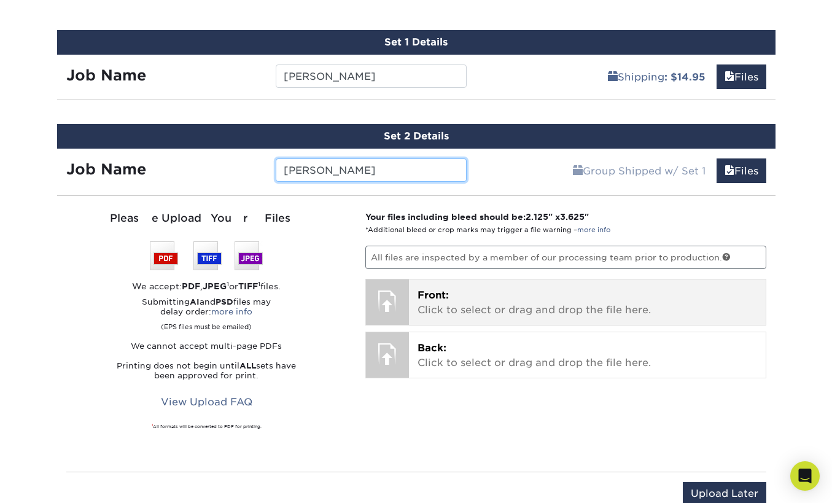
type input "ERICK MAYA-PEREZ"
click at [469, 298] on p "Front: Click to select or drag and drop the file here." at bounding box center [588, 302] width 340 height 29
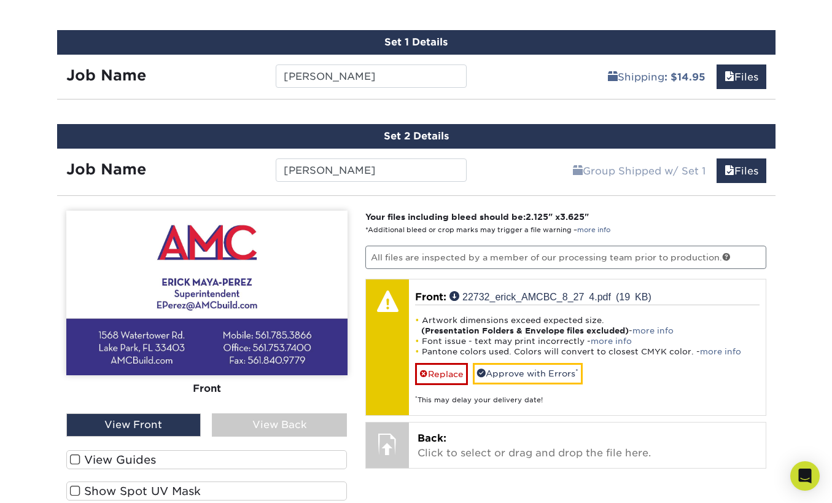
click at [521, 366] on link "Approve with Errors *" at bounding box center [528, 373] width 110 height 21
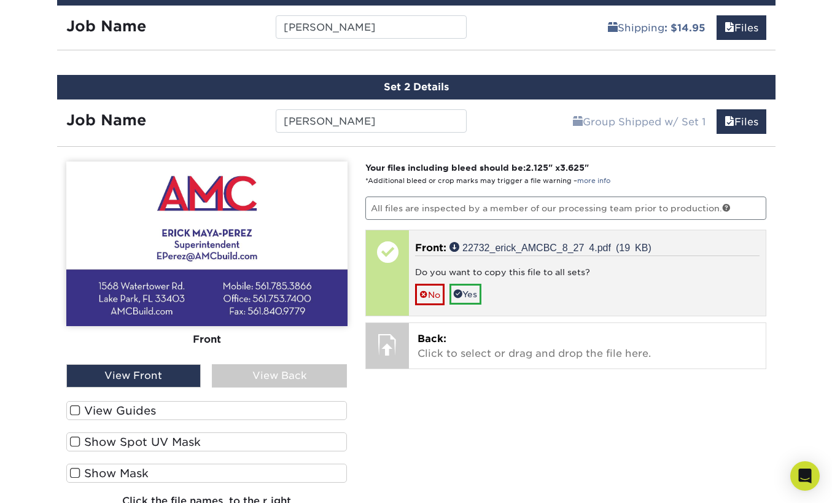
scroll to position [756, 0]
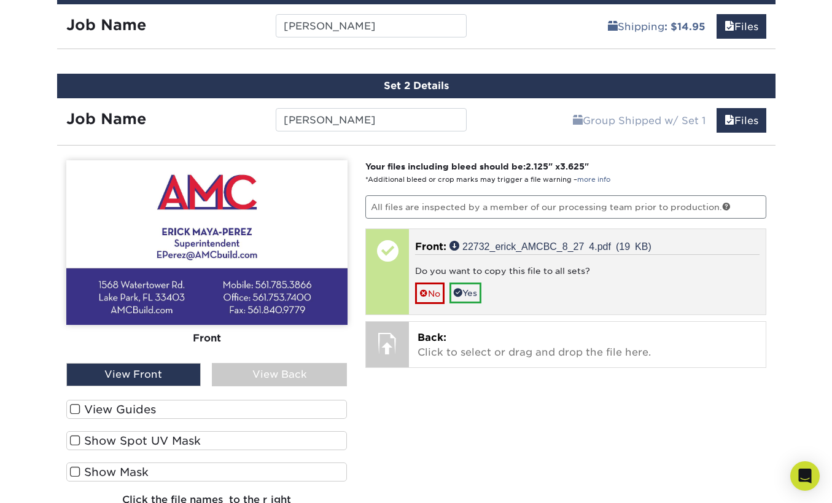
click at [432, 293] on link "No" at bounding box center [429, 292] width 29 height 21
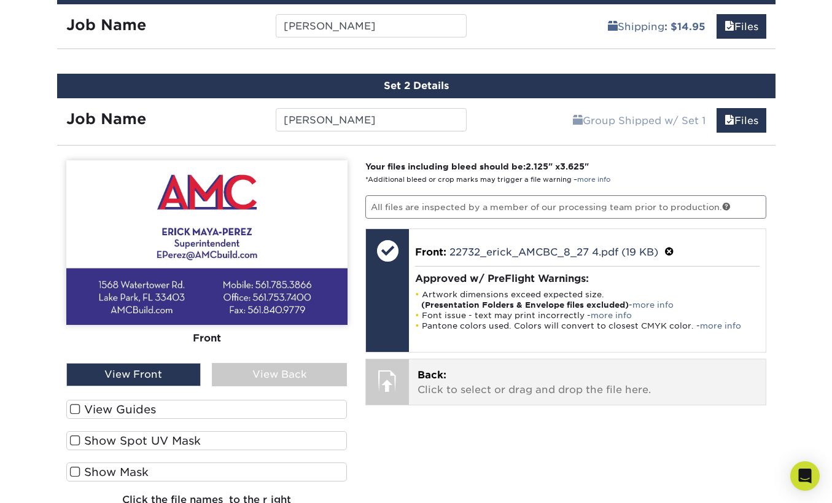
click at [452, 376] on p "Back: Click to select or drag and drop the file here." at bounding box center [588, 382] width 340 height 29
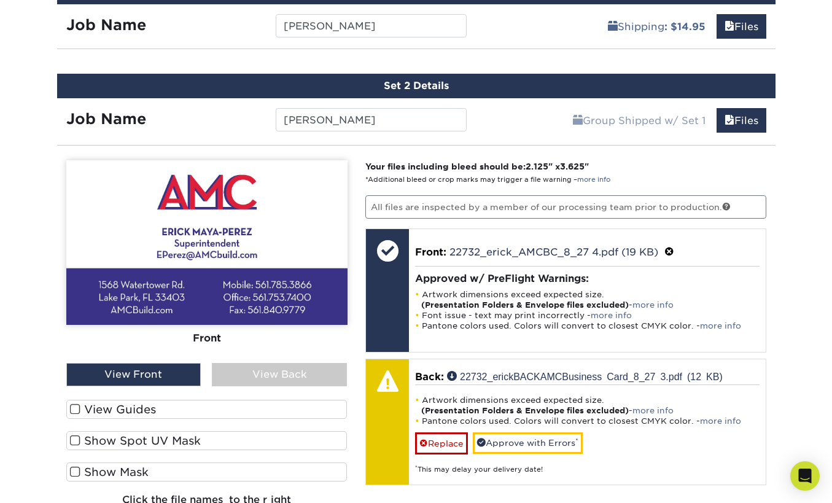
click at [254, 372] on div "View Back" at bounding box center [279, 374] width 135 height 23
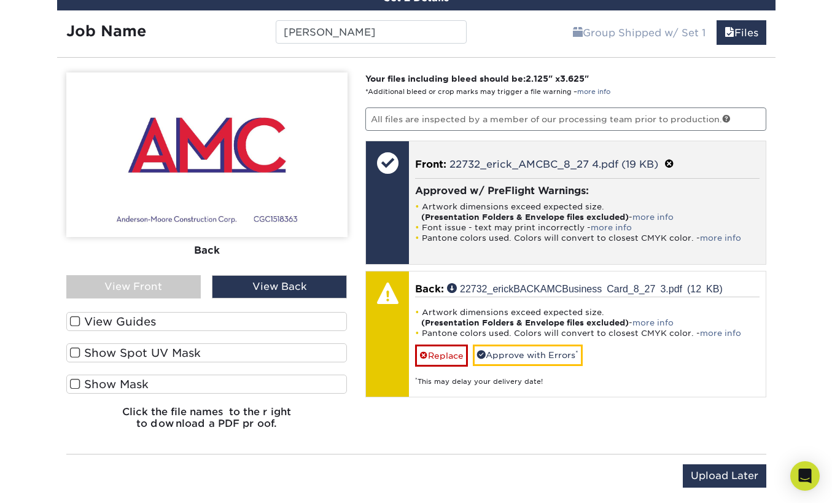
scroll to position [846, 0]
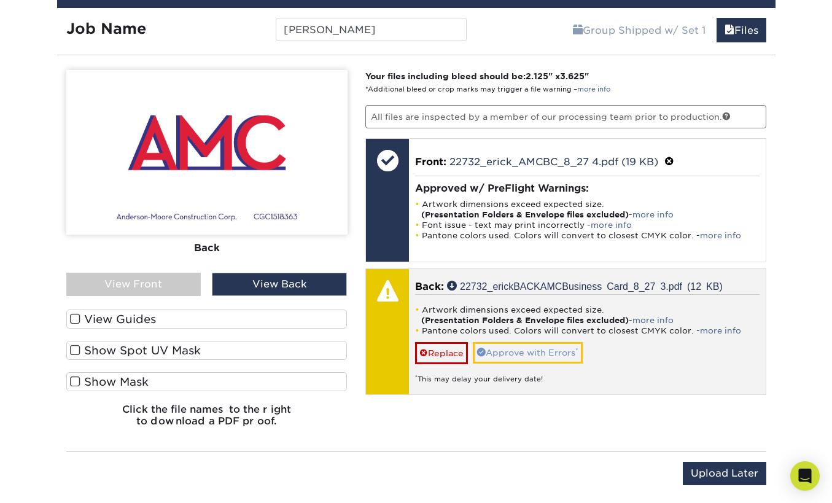
click at [567, 348] on link "Approve with Errors *" at bounding box center [528, 352] width 110 height 21
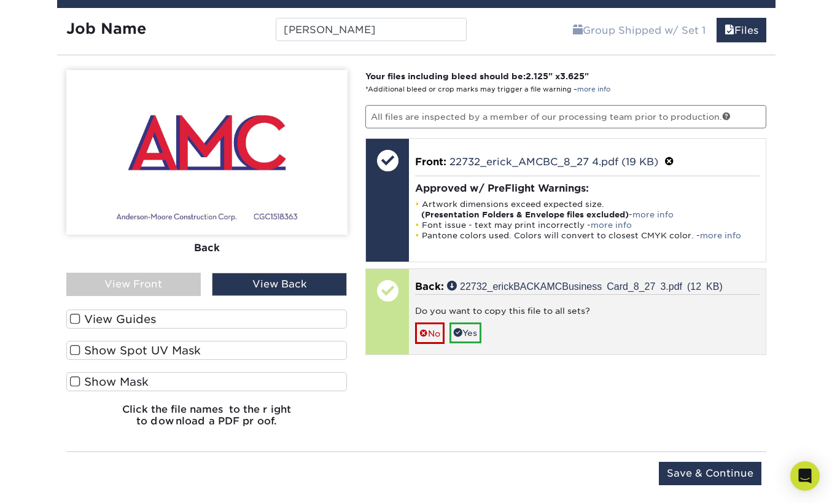
click at [427, 329] on span at bounding box center [423, 334] width 9 height 10
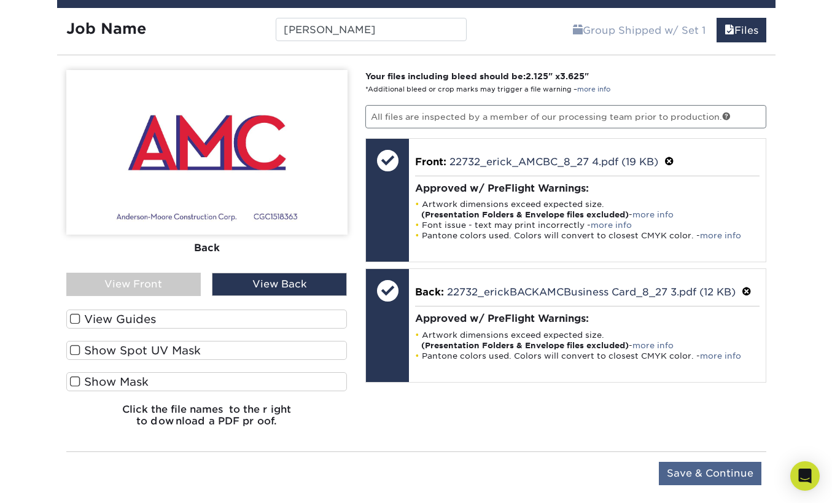
click at [700, 470] on input "Save & Continue" at bounding box center [710, 473] width 103 height 23
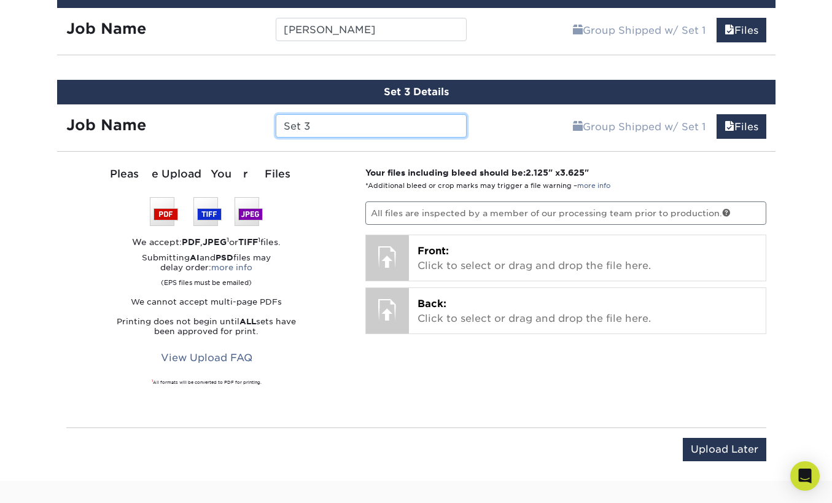
drag, startPoint x: 281, startPoint y: 118, endPoint x: 260, endPoint y: 114, distance: 21.3
click at [260, 114] on div "Job Name Set 3" at bounding box center [266, 125] width 419 height 23
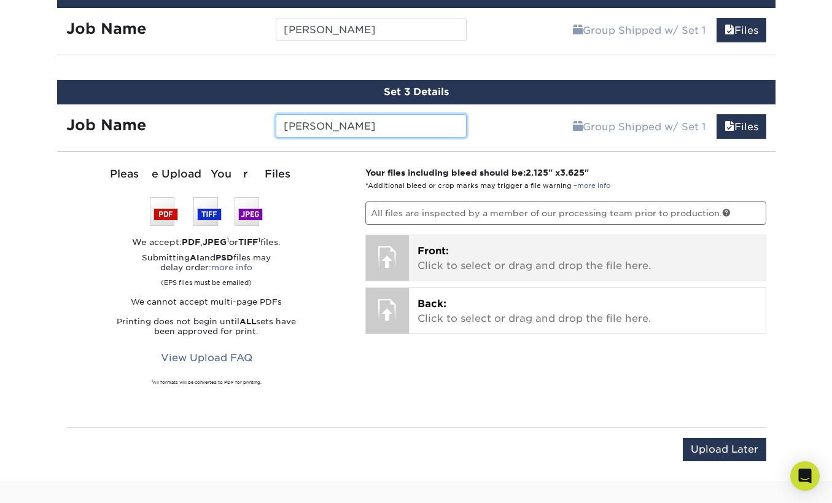
type input "DAVID RODRIGUEZ"
click at [493, 249] on p "Front: Click to select or drag and drop the file here." at bounding box center [588, 258] width 340 height 29
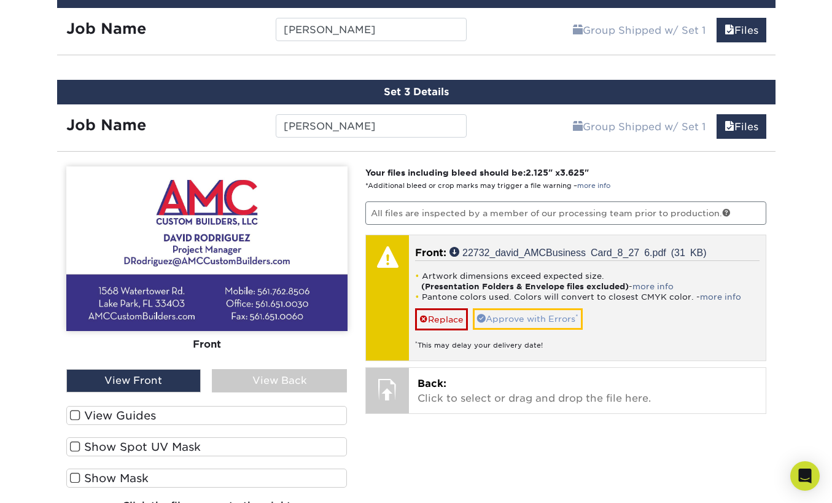
click at [541, 317] on link "Approve with Errors *" at bounding box center [528, 318] width 110 height 21
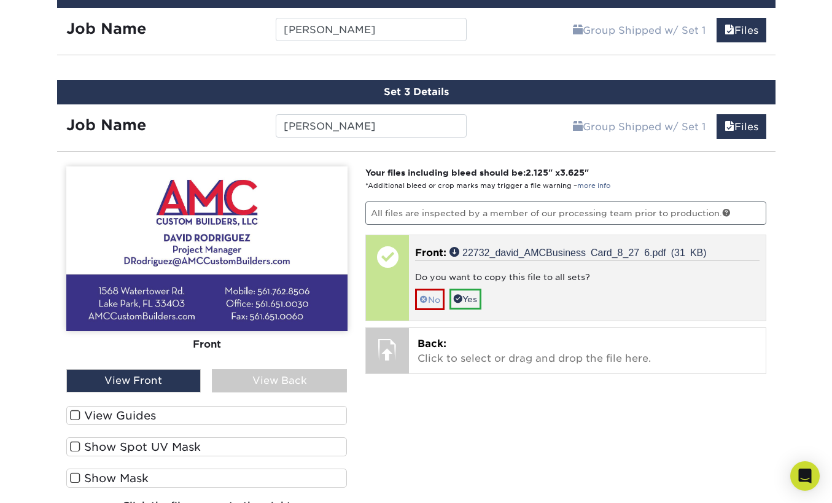
click at [423, 295] on span at bounding box center [423, 300] width 9 height 10
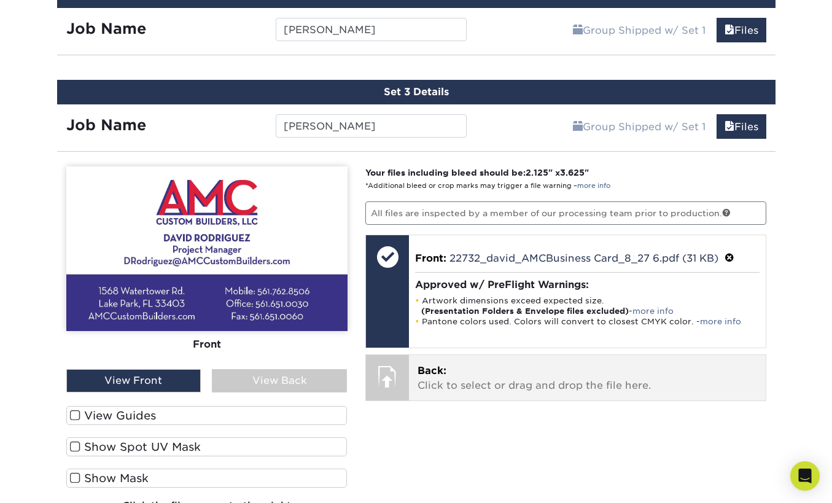
click at [435, 365] on span "Back:" at bounding box center [432, 371] width 29 height 12
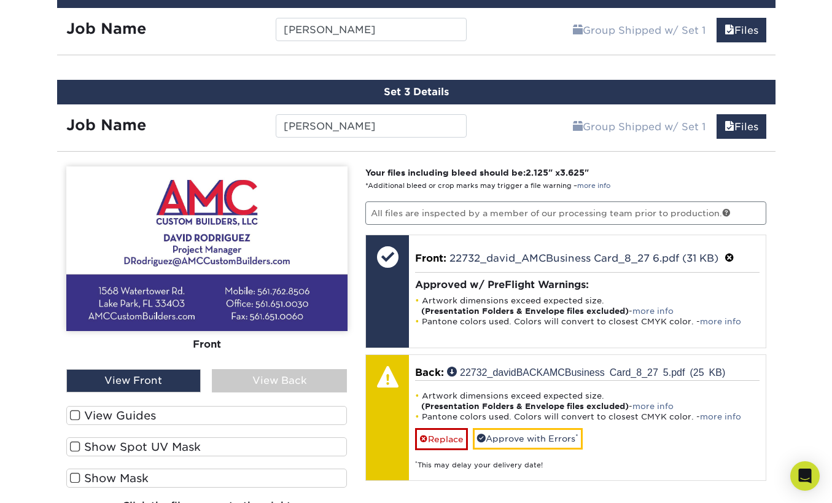
click at [278, 377] on div "View Back" at bounding box center [279, 380] width 135 height 23
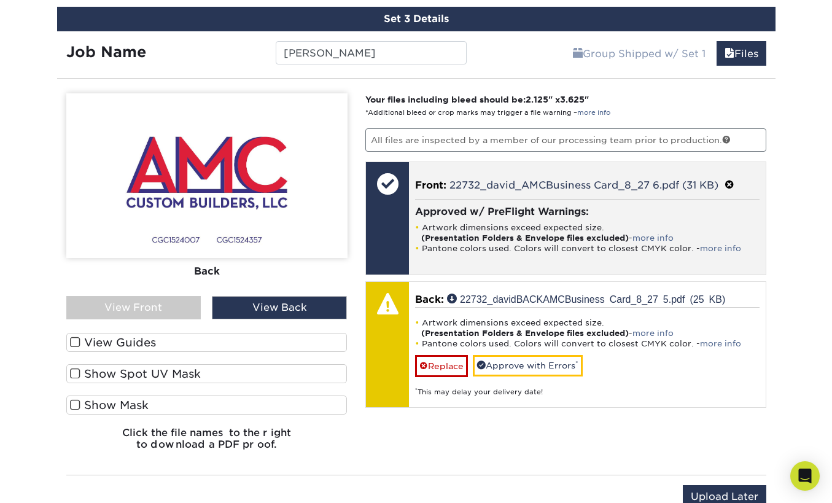
scroll to position [922, 0]
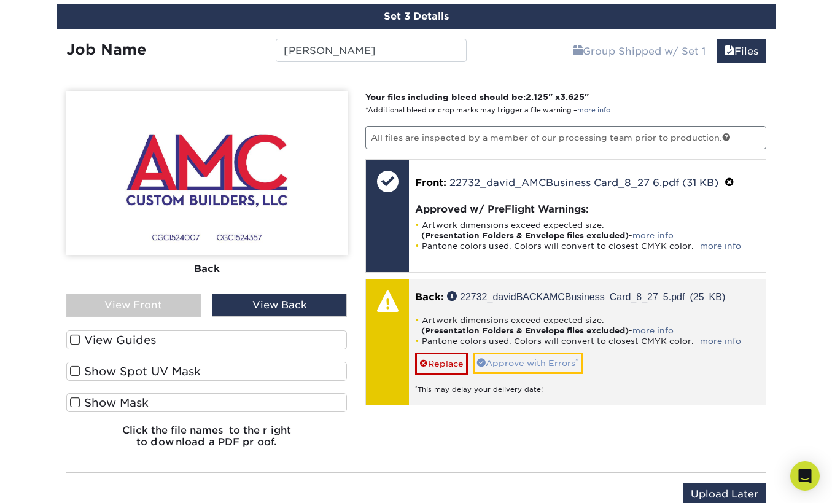
click at [546, 362] on link "Approve with Errors *" at bounding box center [528, 362] width 110 height 21
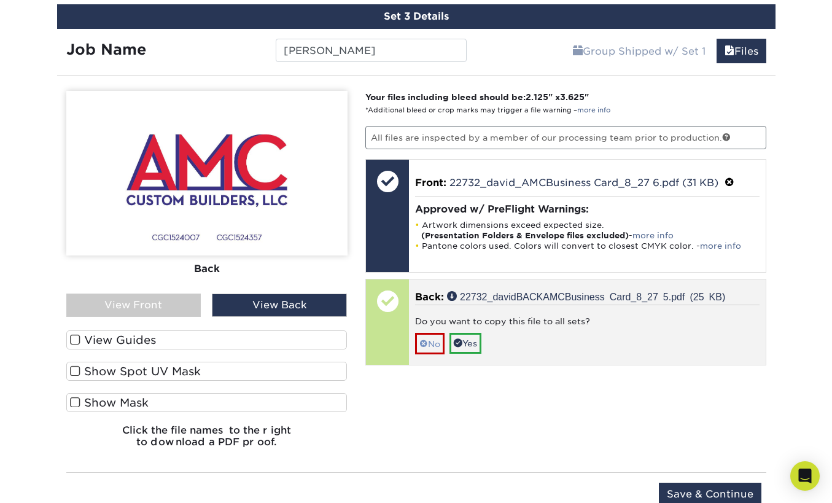
click at [425, 343] on span at bounding box center [423, 344] width 9 height 10
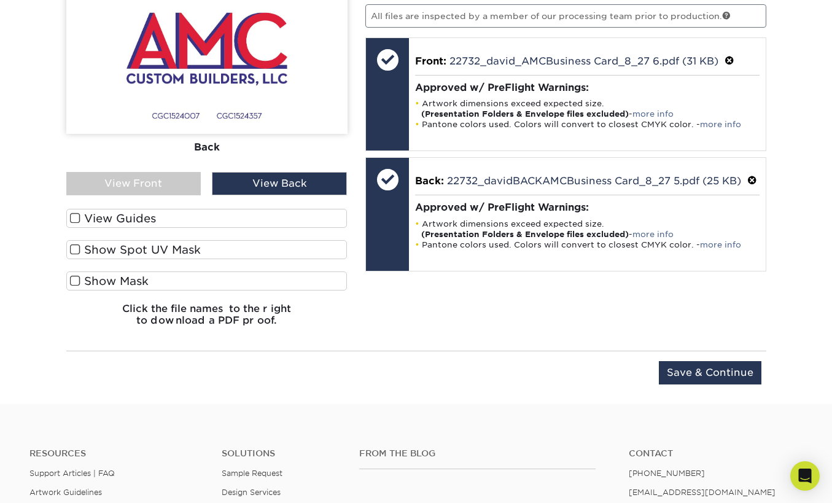
scroll to position [1053, 0]
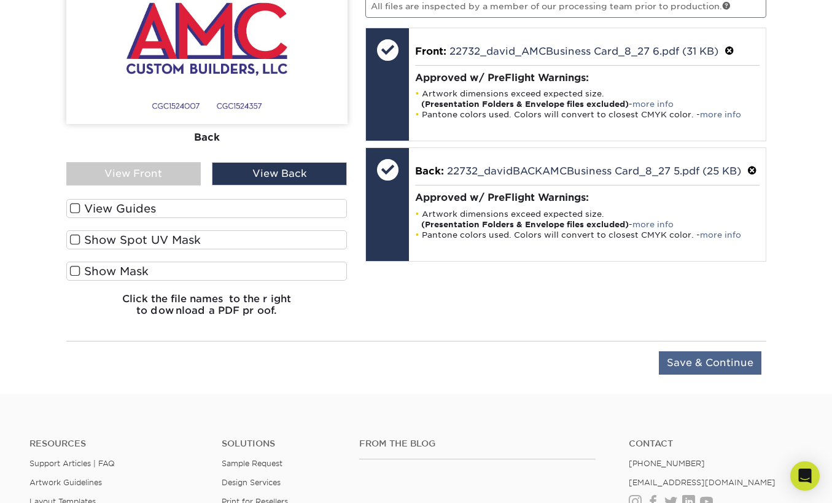
click at [691, 363] on input "Save & Continue" at bounding box center [710, 362] width 103 height 23
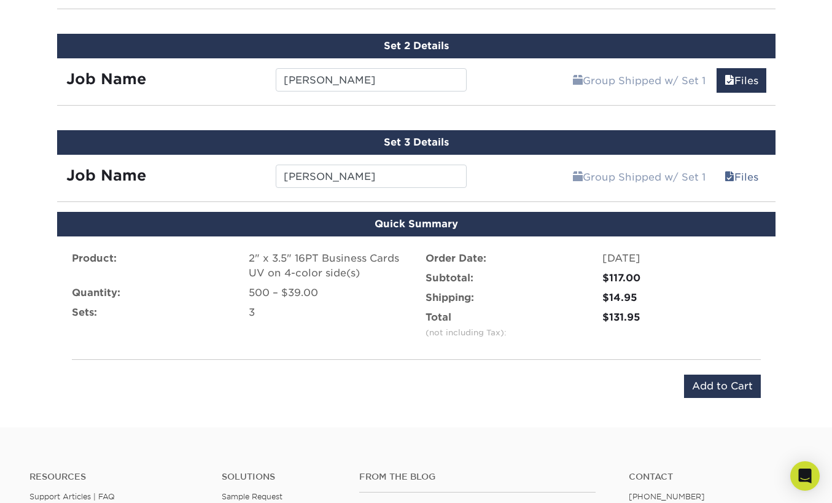
scroll to position [796, 0]
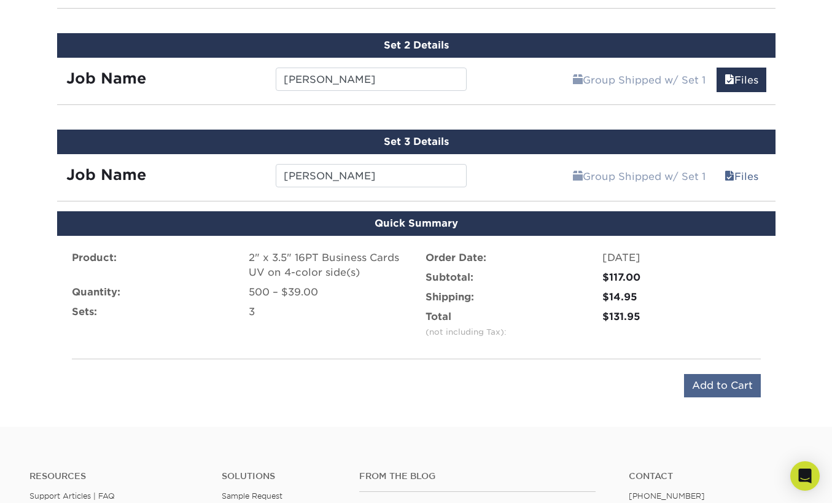
click at [722, 388] on input "Add to Cart" at bounding box center [722, 385] width 77 height 23
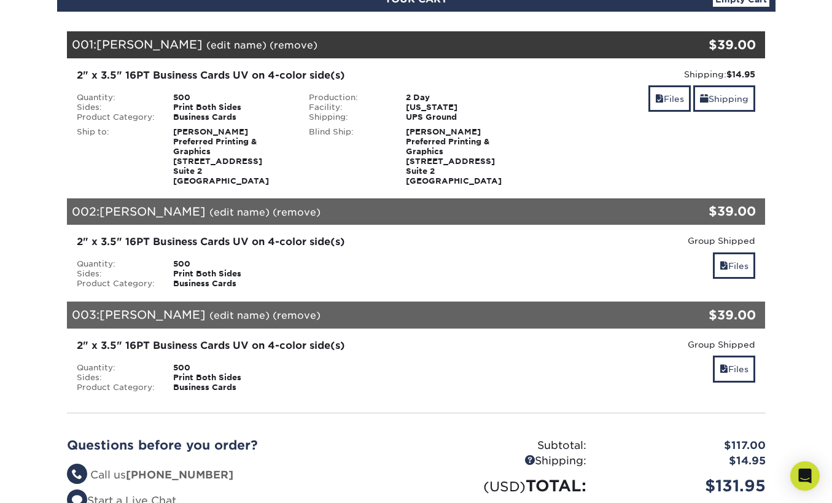
scroll to position [144, 0]
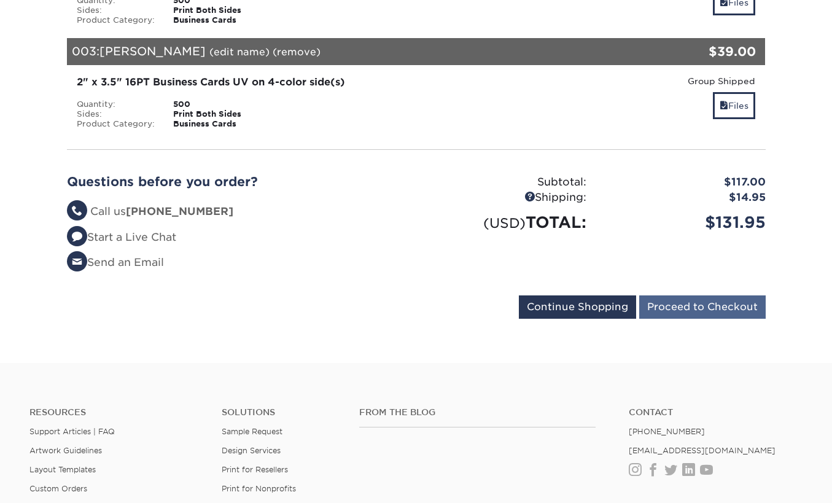
scroll to position [498, 0]
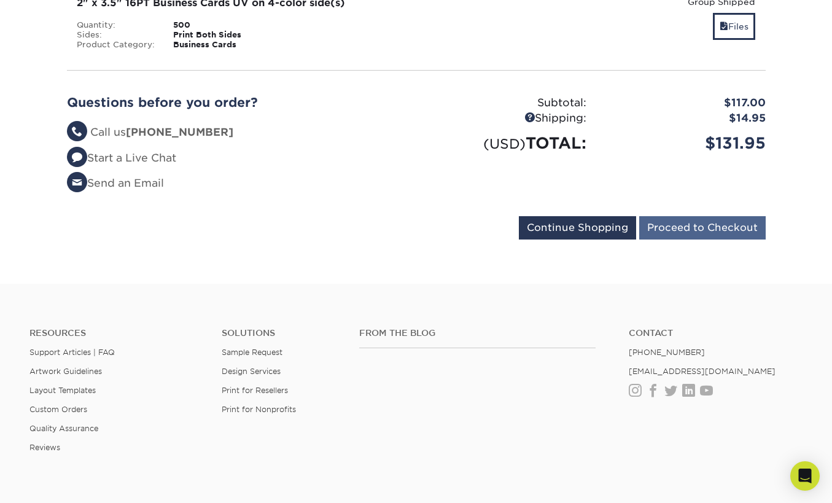
click at [710, 235] on input "Proceed to Checkout" at bounding box center [702, 227] width 126 height 23
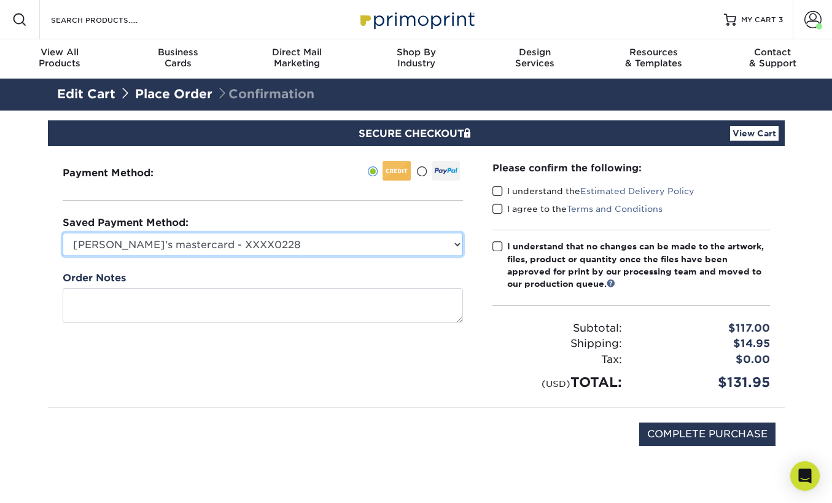
select select
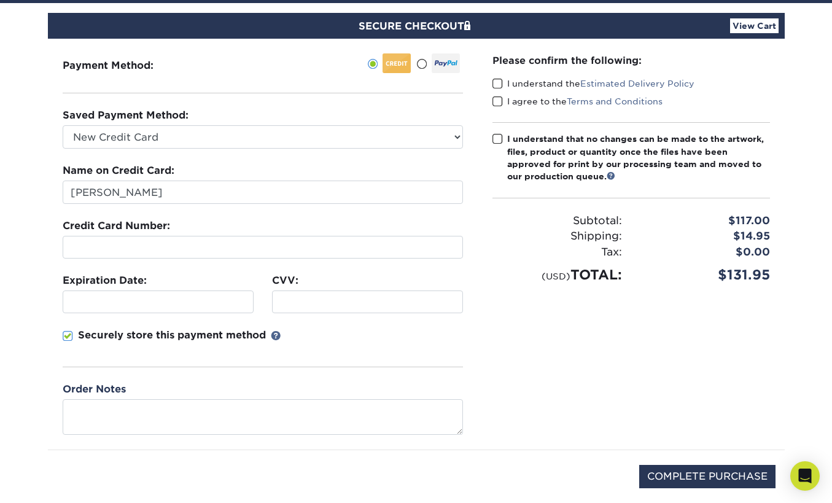
scroll to position [109, 0]
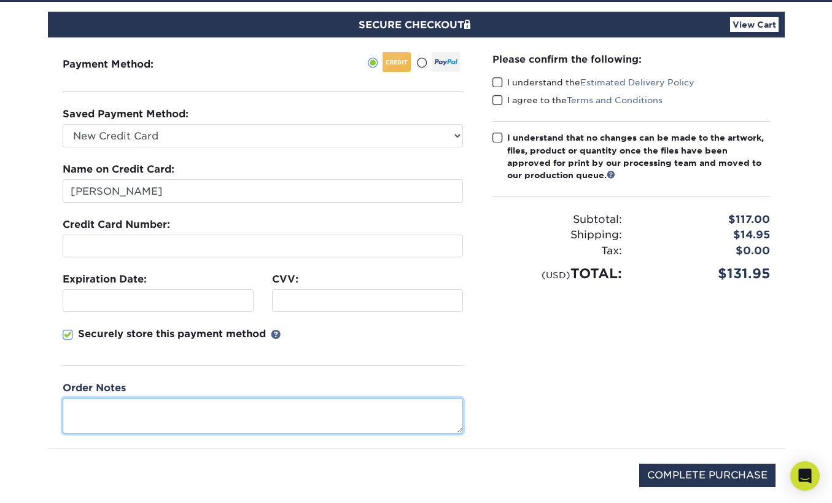
click at [270, 409] on textarea at bounding box center [263, 415] width 400 height 35
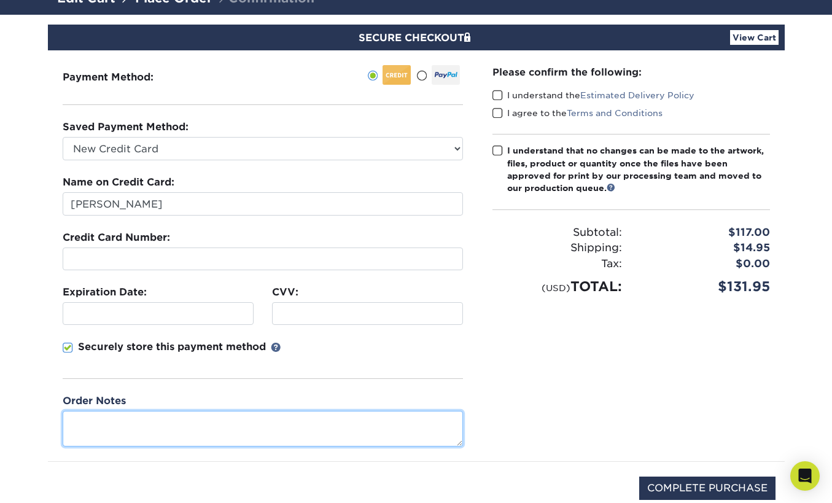
scroll to position [95, 0]
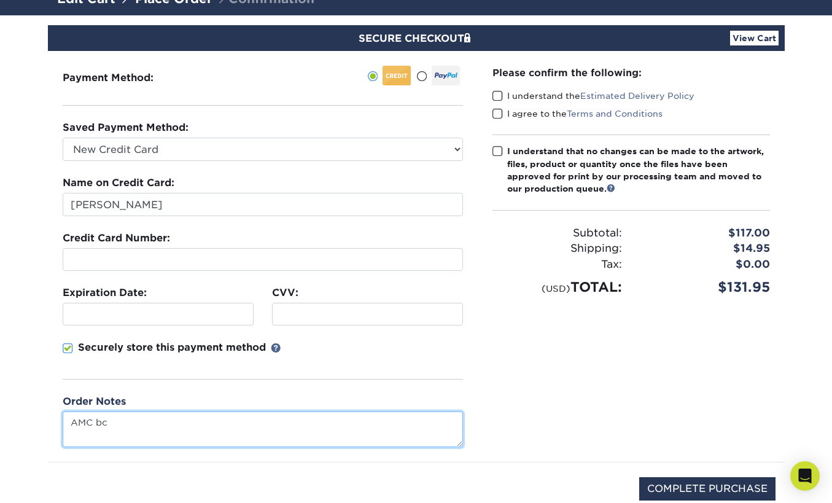
type textarea "AMC bc"
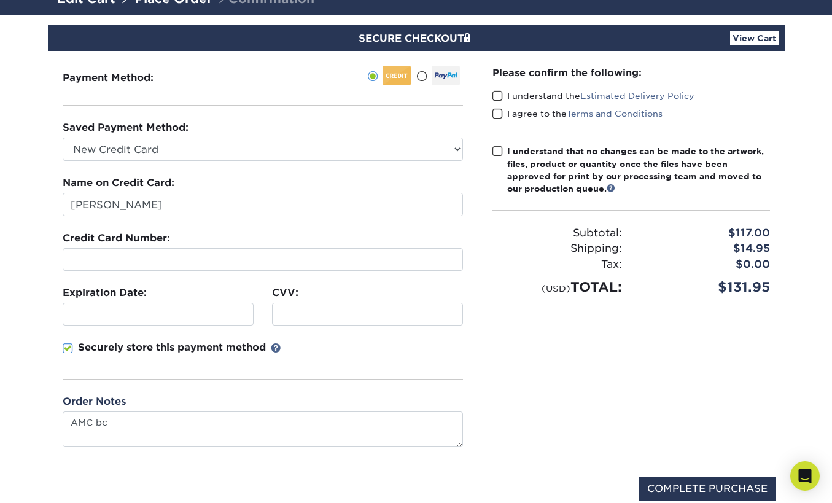
click at [496, 95] on span at bounding box center [497, 96] width 10 height 12
click at [0, 0] on input "I understand the Estimated Delivery Policy" at bounding box center [0, 0] width 0 height 0
click at [496, 112] on span at bounding box center [497, 114] width 10 height 12
click at [0, 0] on input "I agree to the Terms and Conditions" at bounding box center [0, 0] width 0 height 0
click at [499, 149] on span at bounding box center [497, 152] width 10 height 12
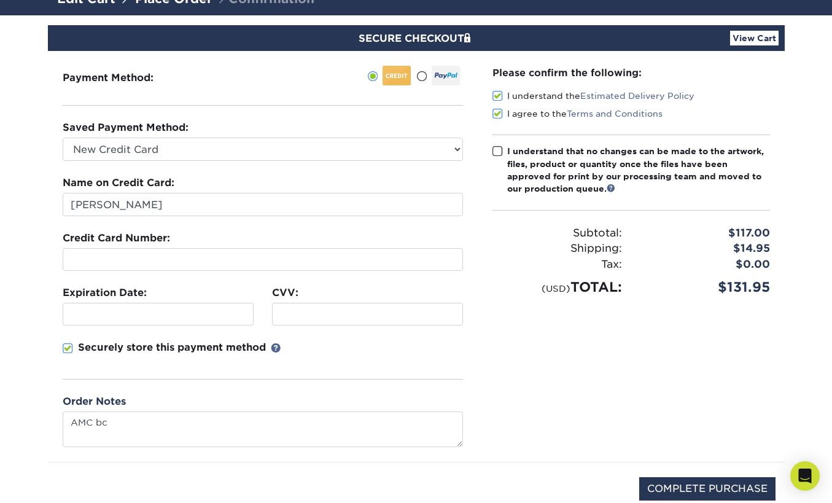
click at [0, 0] on input "I understand that no changes can be made to the artwork, files, product or quan…" at bounding box center [0, 0] width 0 height 0
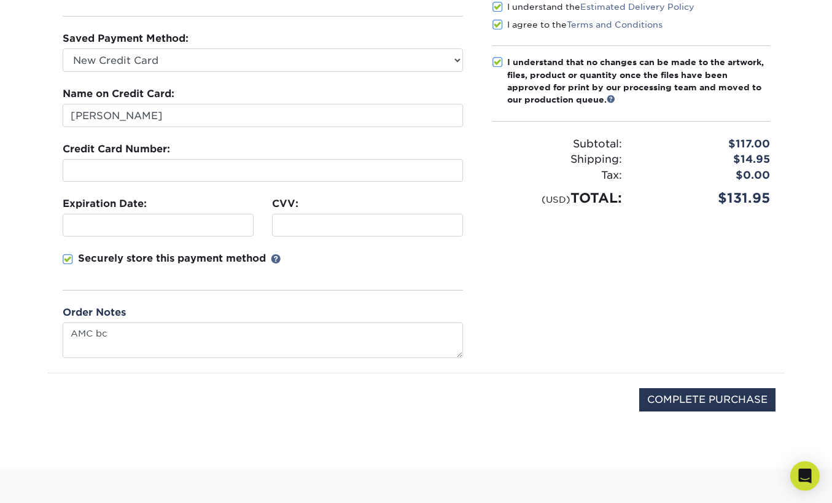
scroll to position [195, 0]
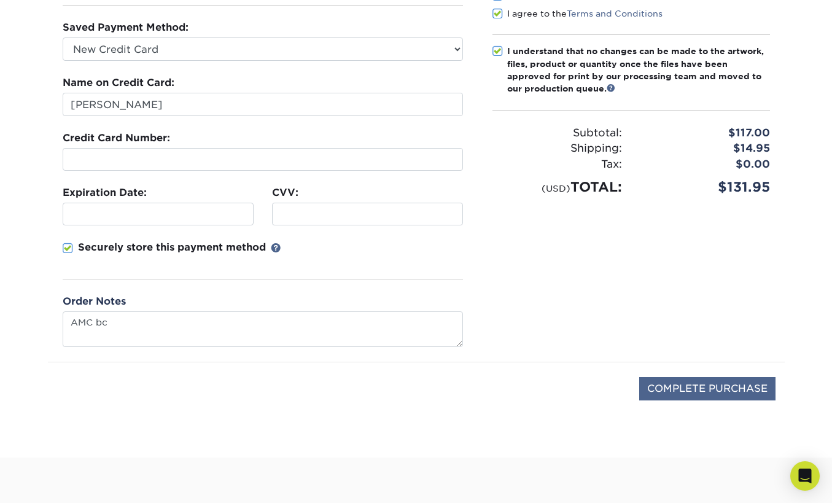
click at [677, 383] on input "COMPLETE PURCHASE" at bounding box center [707, 388] width 136 height 23
type input "PROCESSING, PLEASE WAIT..."
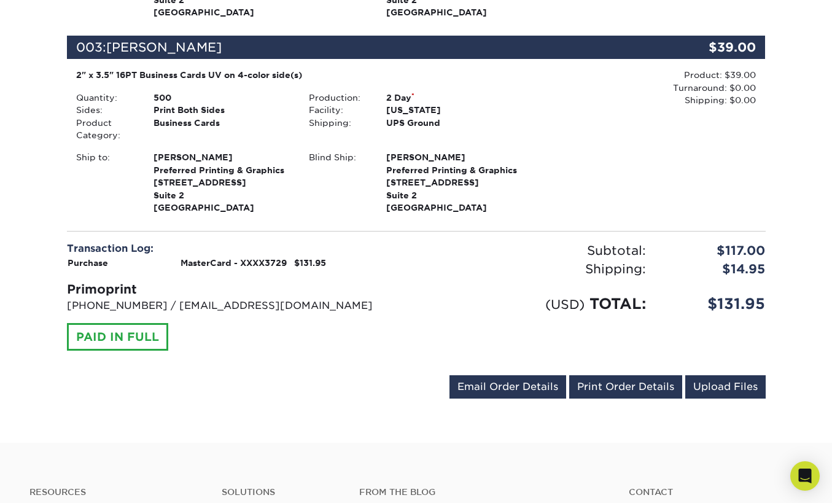
scroll to position [702, 0]
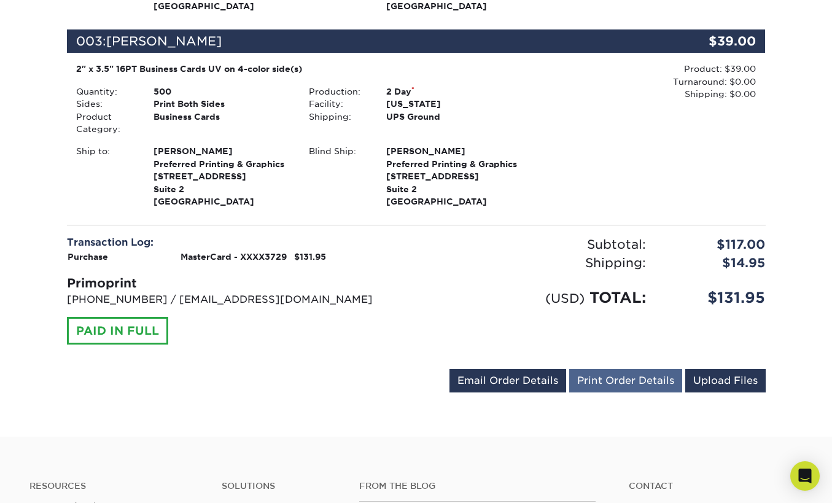
click at [648, 369] on link "Print Order Details" at bounding box center [625, 380] width 113 height 23
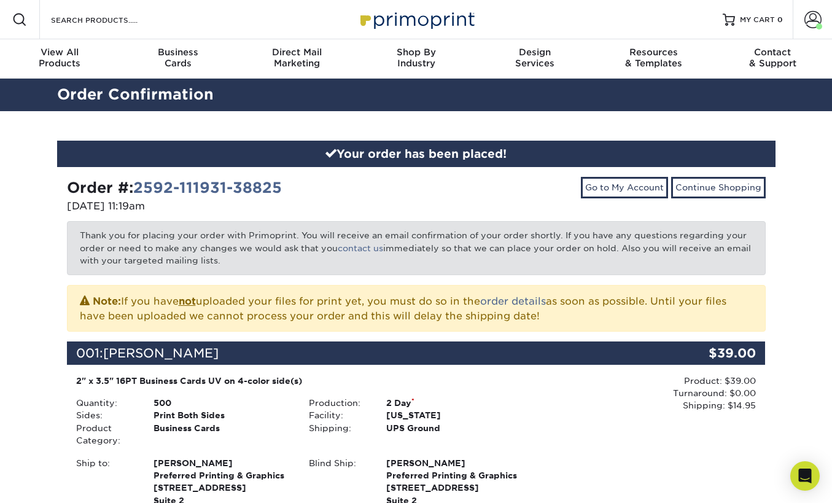
scroll to position [0, 0]
